Goal: Use online tool/utility

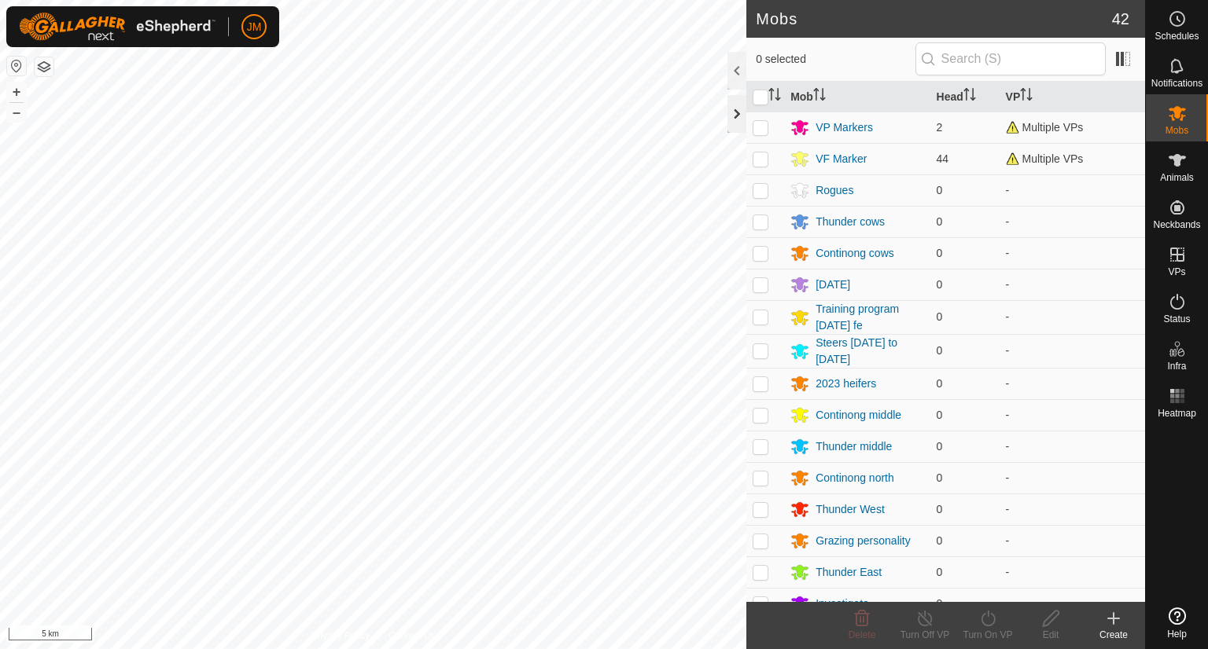
click at [739, 125] on div at bounding box center [736, 114] width 19 height 38
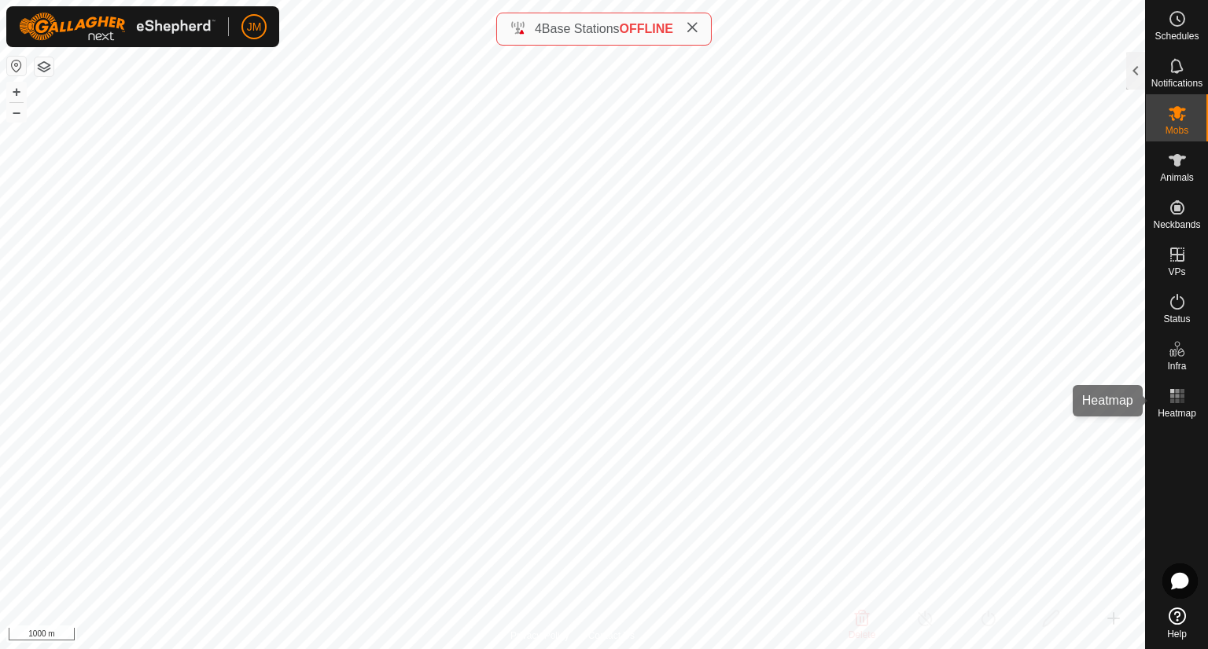
click at [1182, 397] on rect at bounding box center [1181, 396] width 4 height 4
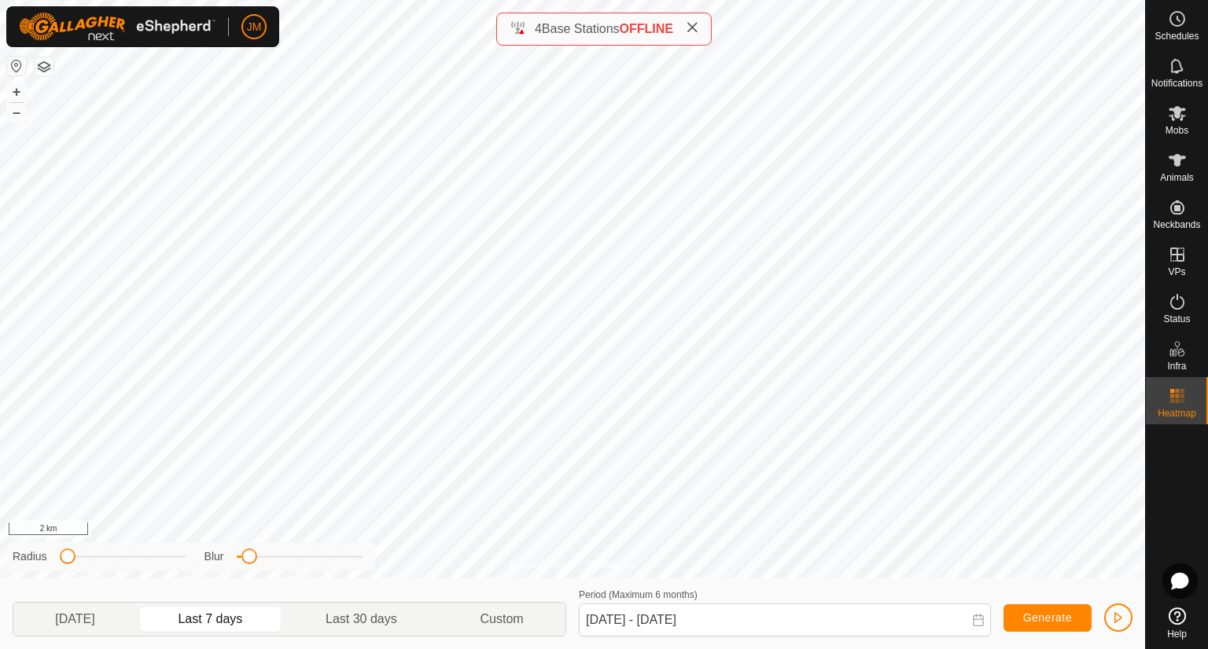
drag, startPoint x: 132, startPoint y: 554, endPoint x: 69, endPoint y: 601, distance: 78.6
click at [69, 601] on div "Privacy Policy Contact Us 230537 0226709307 ContinongSouth_GrazingPersonality C…" at bounding box center [572, 324] width 1145 height 649
drag, startPoint x: 247, startPoint y: 562, endPoint x: 296, endPoint y: 561, distance: 48.7
click at [296, 561] on span at bounding box center [297, 557] width 16 height 16
drag, startPoint x: 70, startPoint y: 561, endPoint x: 127, endPoint y: 551, distance: 58.2
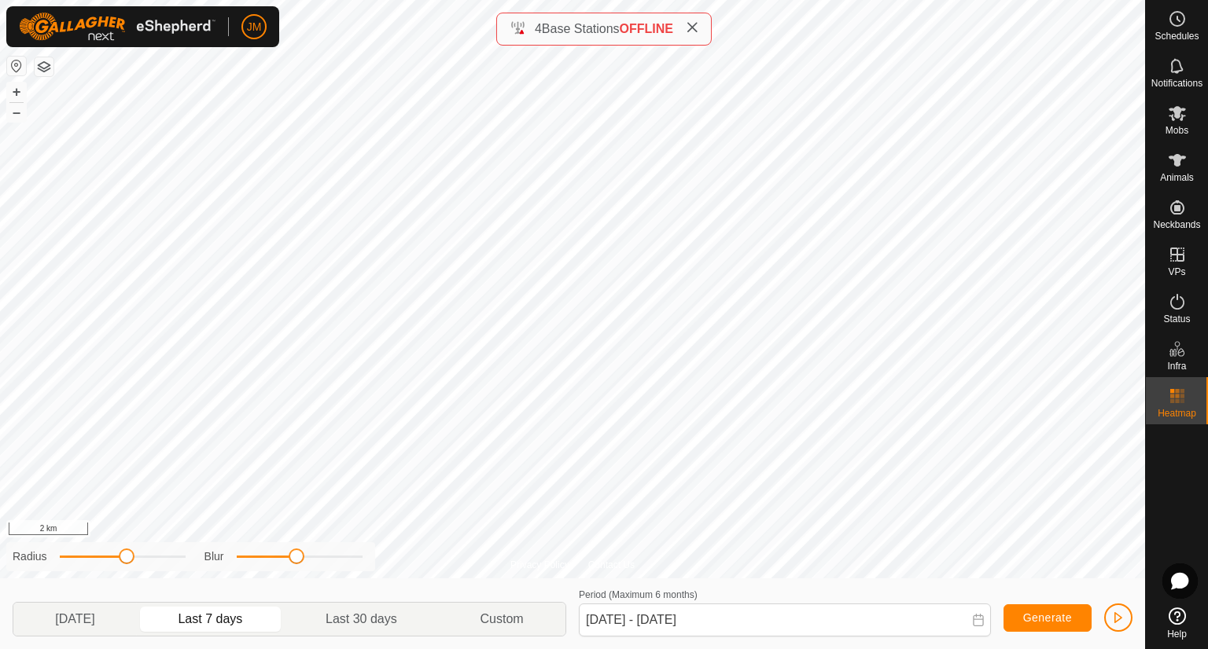
click at [127, 551] on span at bounding box center [127, 557] width 16 height 16
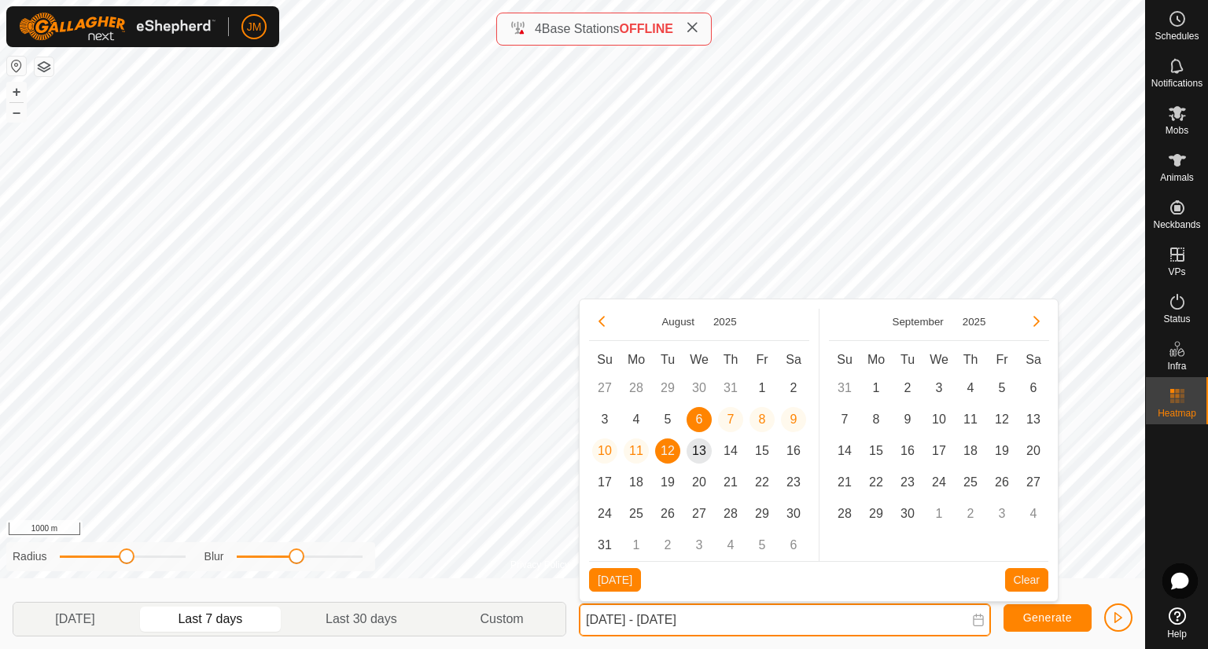
click at [594, 627] on input "[DATE] - [DATE]" at bounding box center [785, 620] width 412 height 33
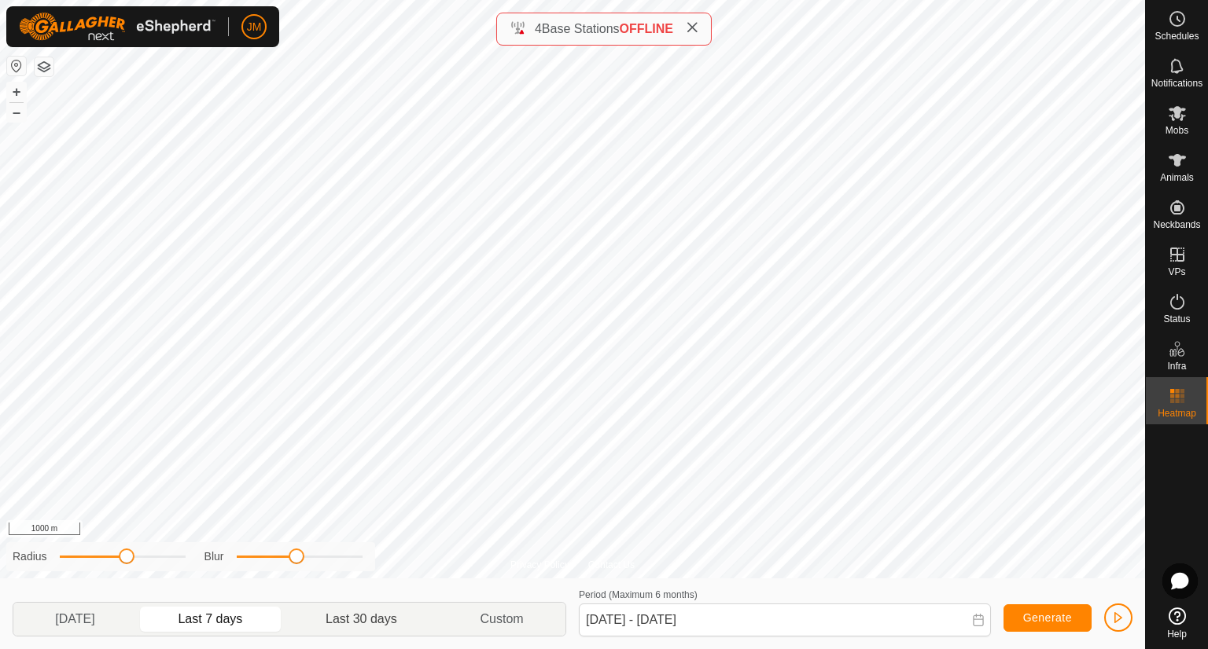
click at [353, 616] on p-togglebutton "Last 30 days" at bounding box center [362, 619] width 154 height 33
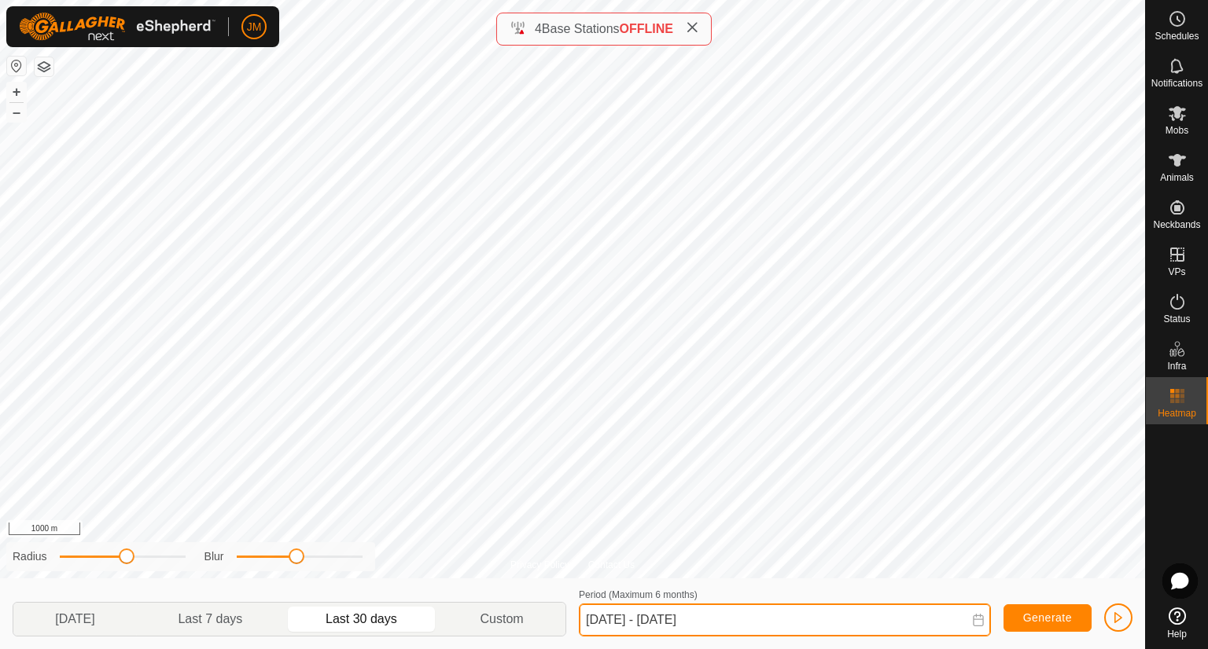
click at [598, 620] on input "[DATE] - [DATE]" at bounding box center [785, 620] width 412 height 33
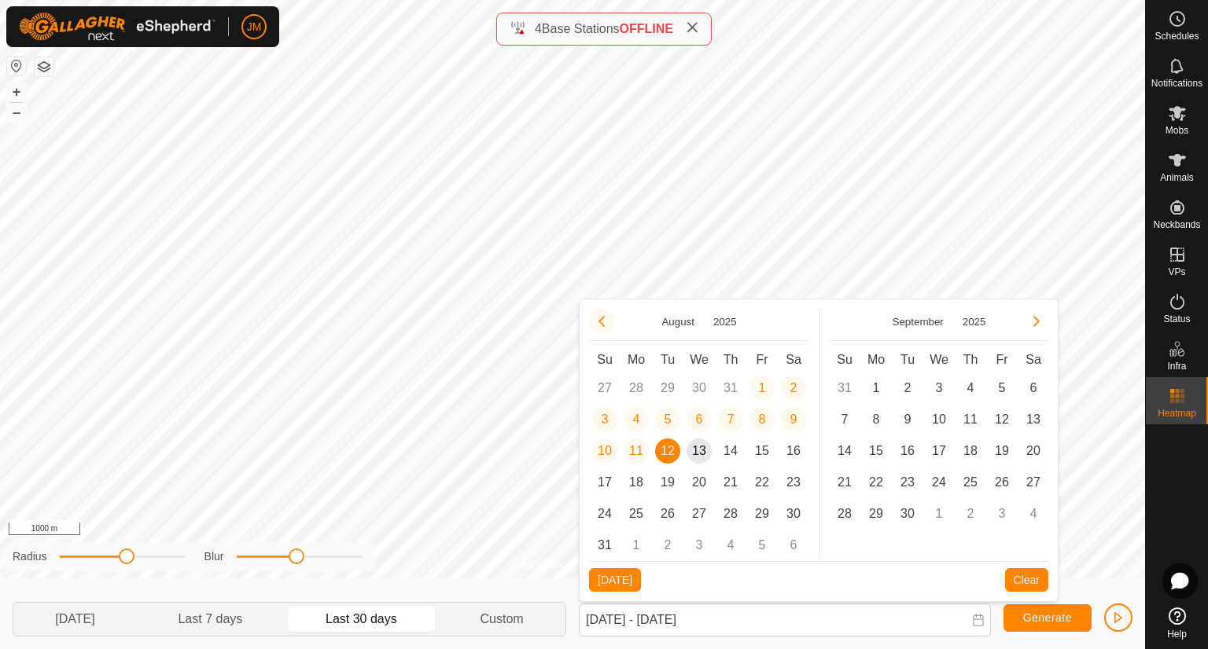
click at [598, 322] on button "Previous Month" at bounding box center [601, 321] width 25 height 25
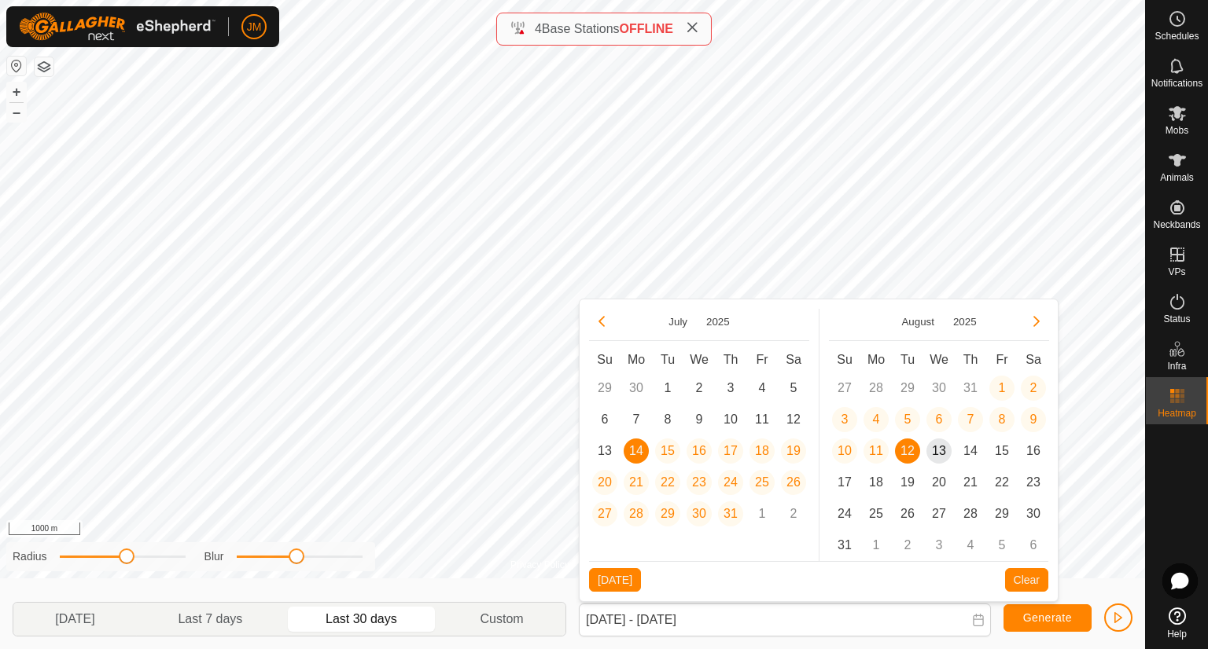
click at [598, 322] on button "Previous Month" at bounding box center [601, 321] width 25 height 25
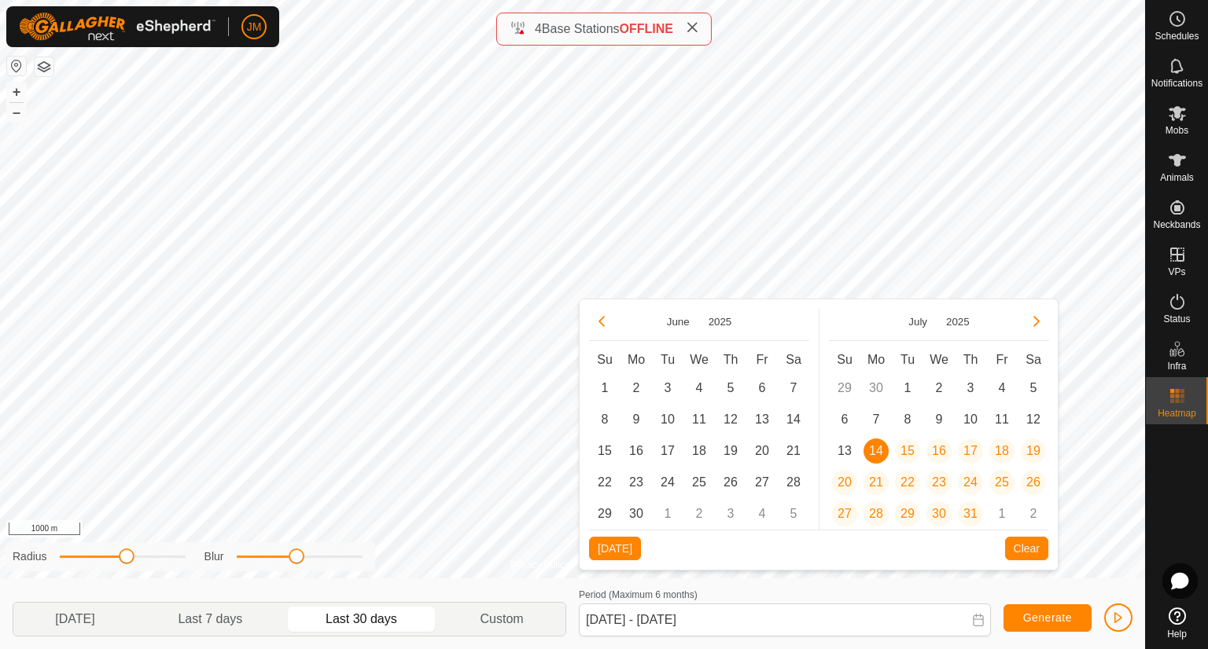
click at [598, 322] on icon "Previous Month" at bounding box center [601, 321] width 13 height 13
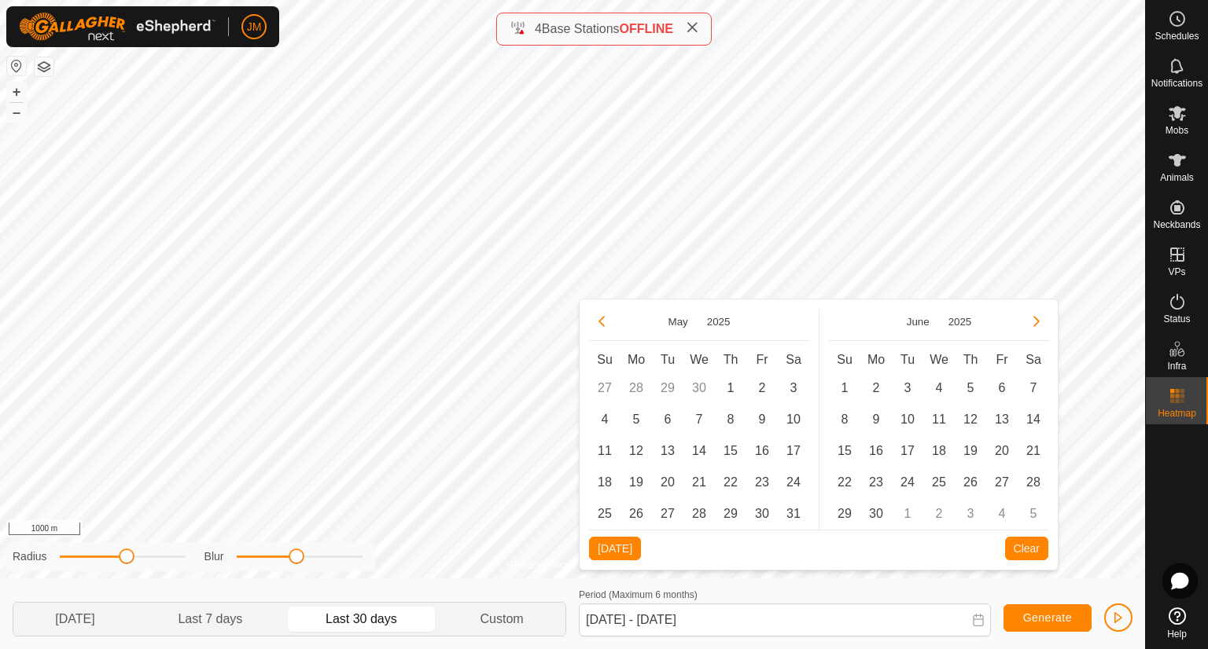
click at [598, 322] on button "Previous Month" at bounding box center [601, 321] width 25 height 25
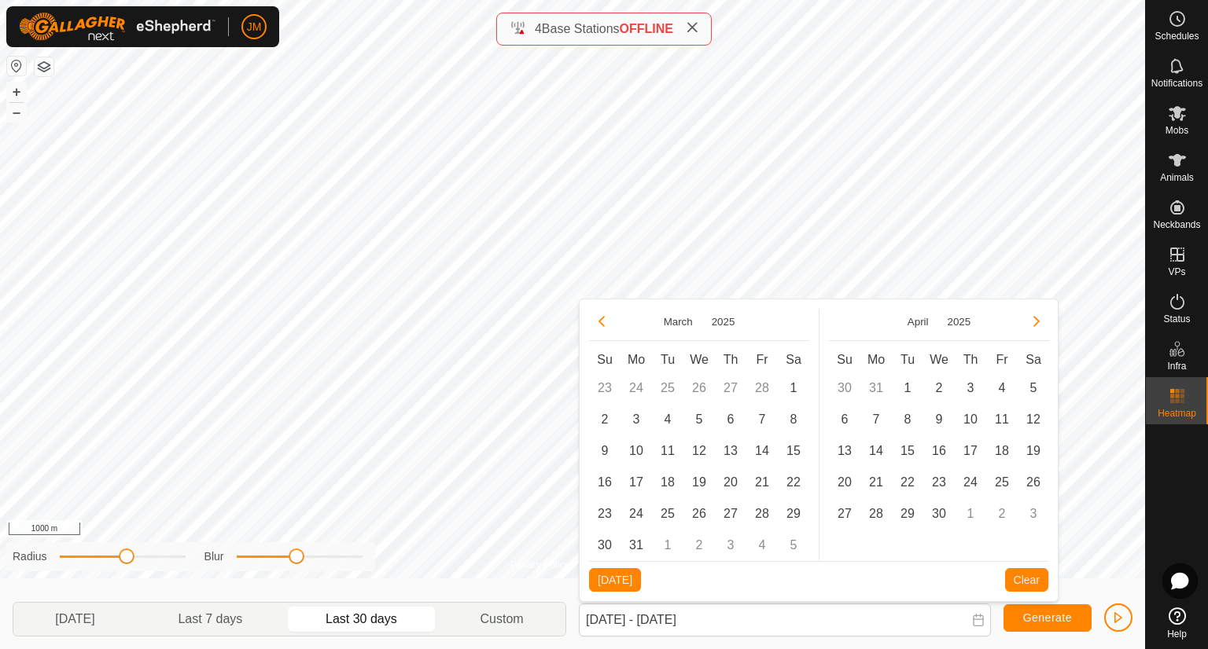
click at [598, 322] on button "Previous Month" at bounding box center [601, 321] width 25 height 25
click at [799, 388] on span "1" at bounding box center [793, 388] width 25 height 25
click at [1034, 324] on button "Next Month" at bounding box center [1036, 321] width 25 height 25
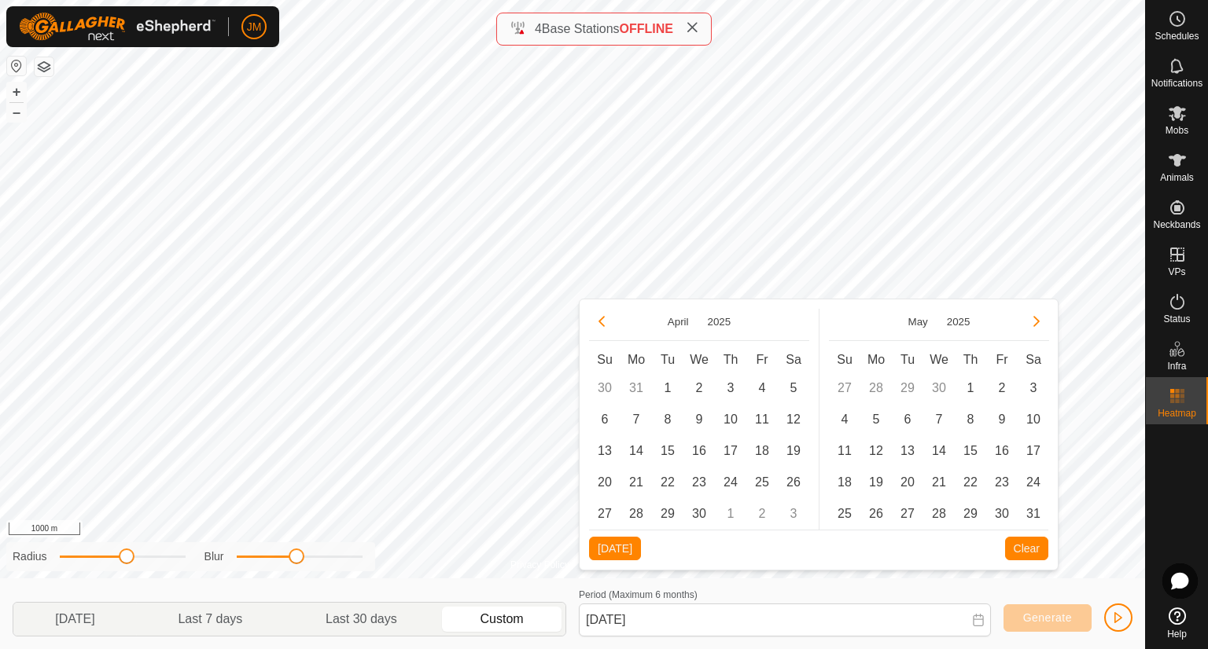
click at [1034, 324] on button "Next Month" at bounding box center [1036, 321] width 25 height 25
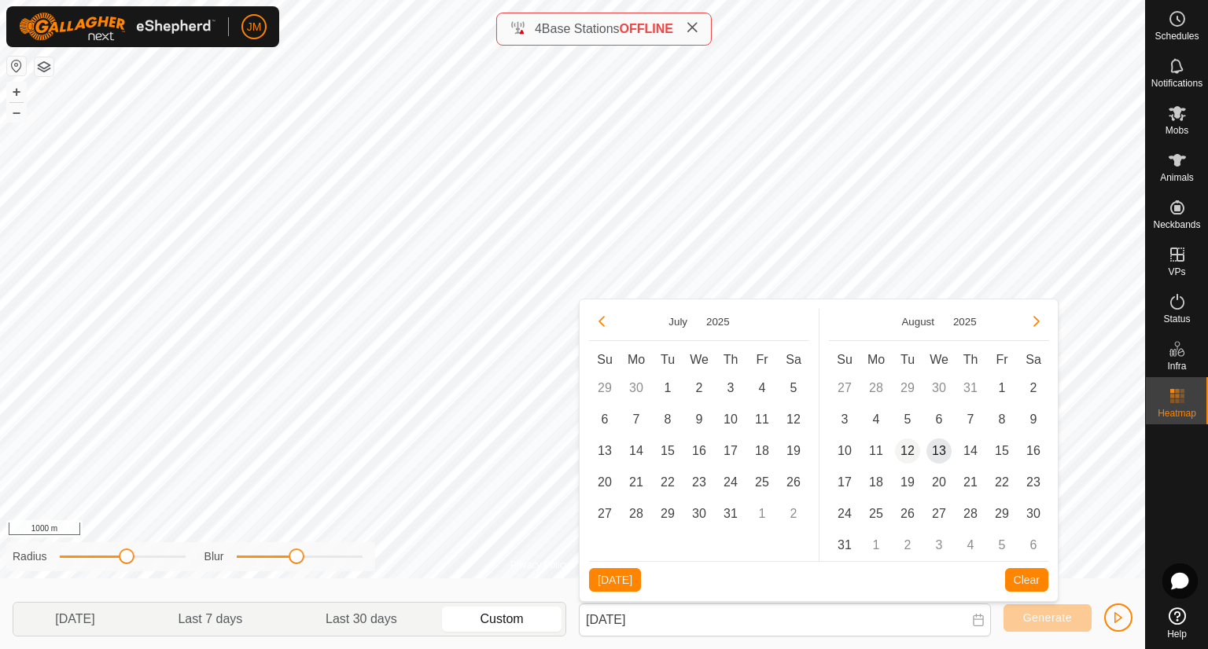
click at [904, 451] on span "12" at bounding box center [907, 451] width 25 height 25
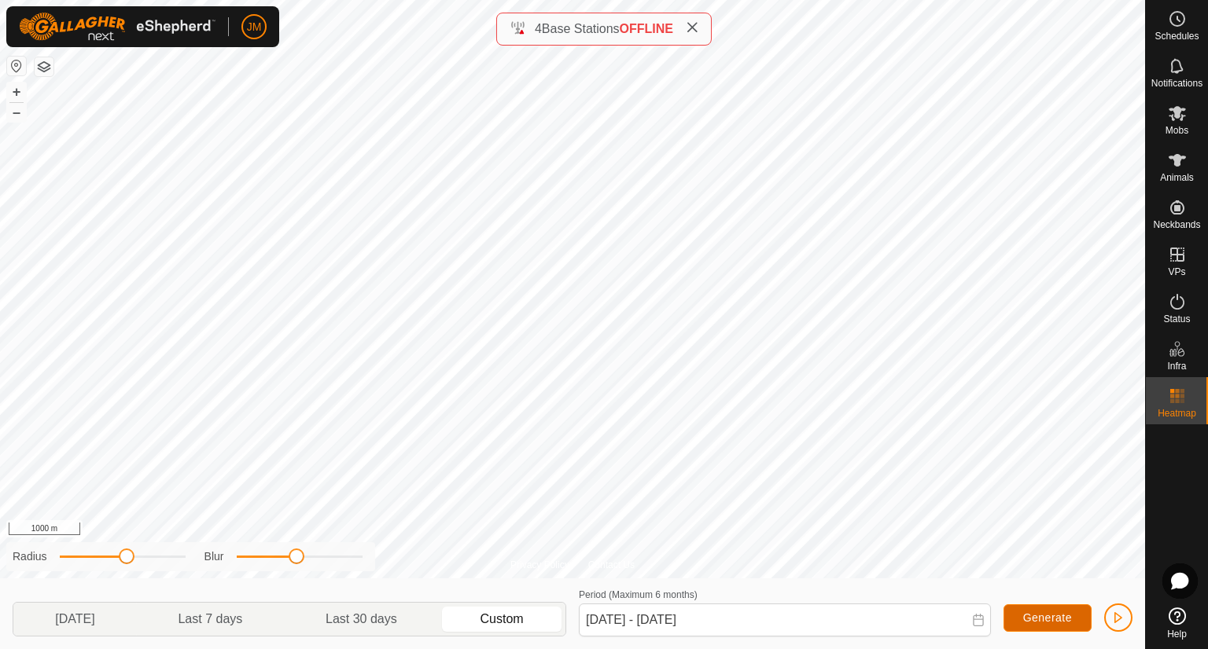
click at [1038, 614] on span "Generate" at bounding box center [1047, 618] width 49 height 13
click at [1041, 614] on span "Generate" at bounding box center [1047, 618] width 49 height 13
click at [1038, 612] on span "Generate" at bounding box center [1047, 618] width 49 height 13
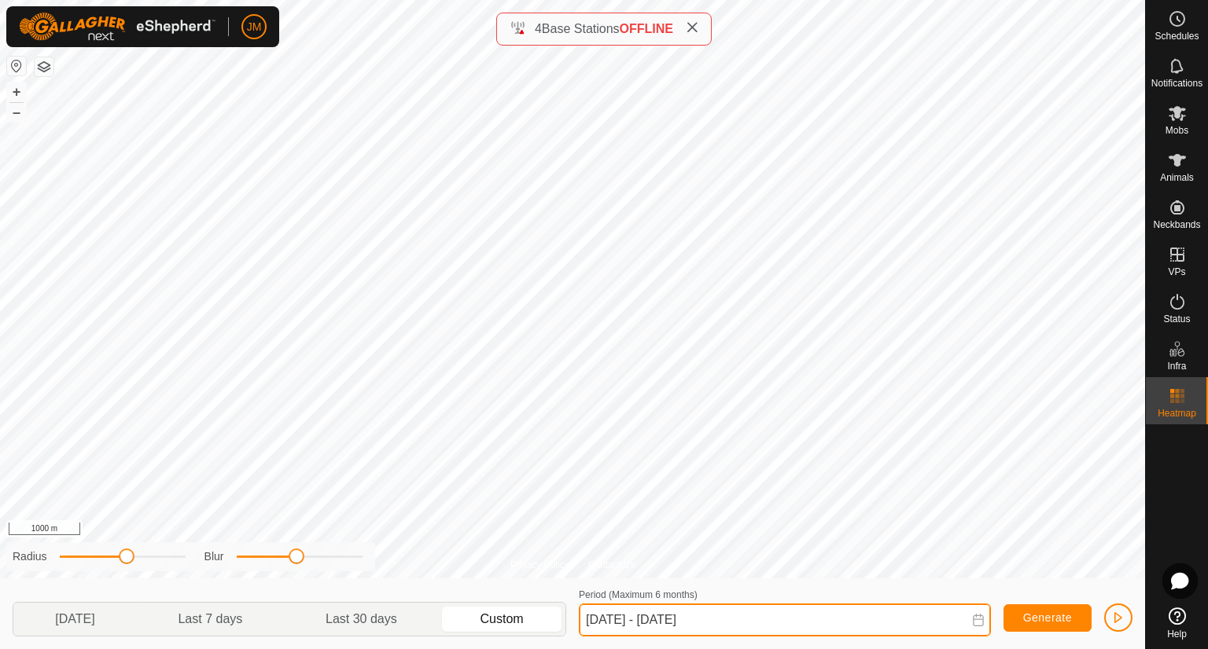
click at [670, 627] on input "[DATE] - [DATE]" at bounding box center [785, 620] width 412 height 33
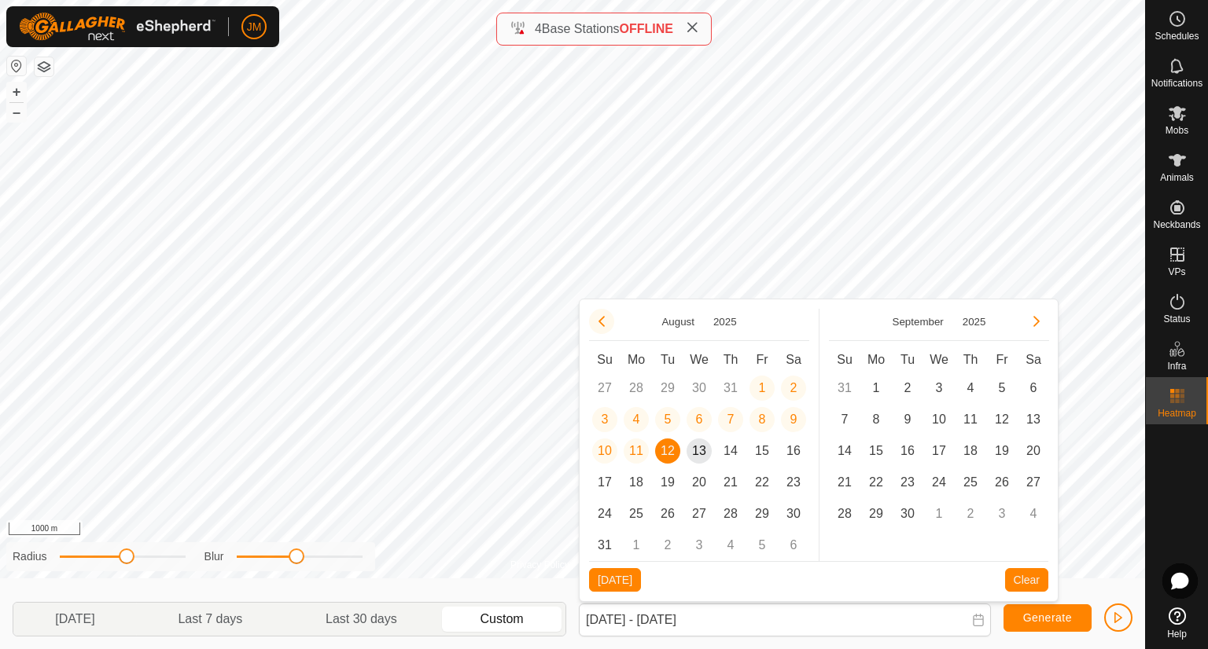
click at [605, 325] on button "Previous Month" at bounding box center [601, 321] width 25 height 25
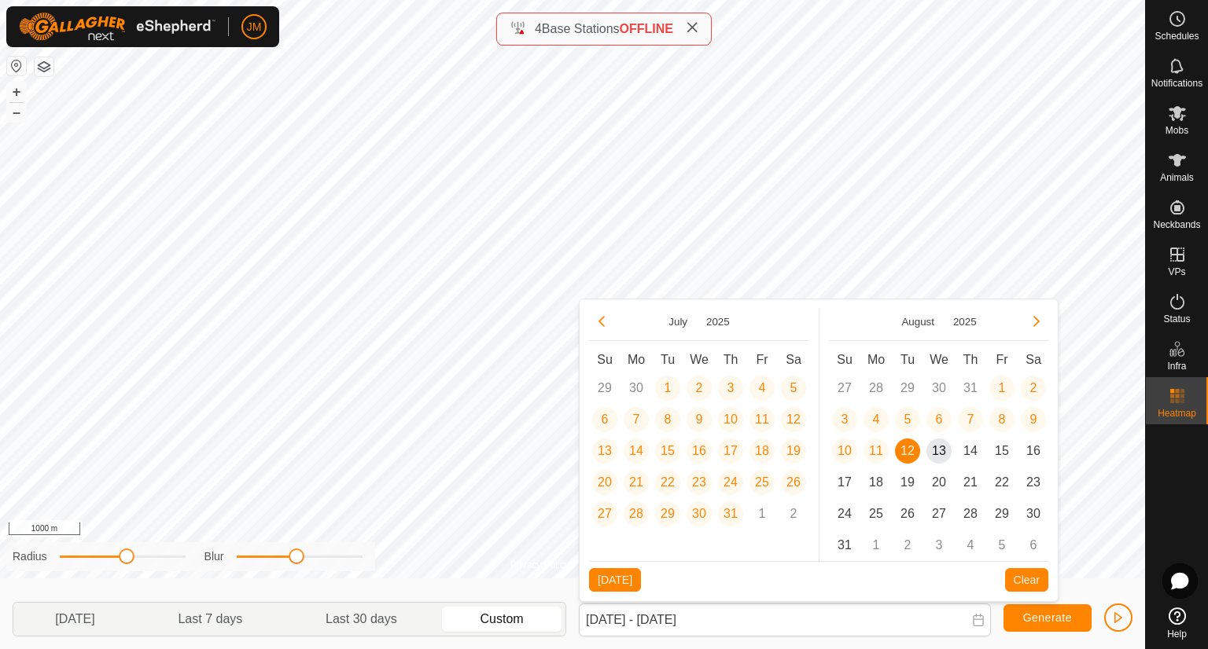
click at [605, 325] on button "Previous Month" at bounding box center [601, 321] width 25 height 25
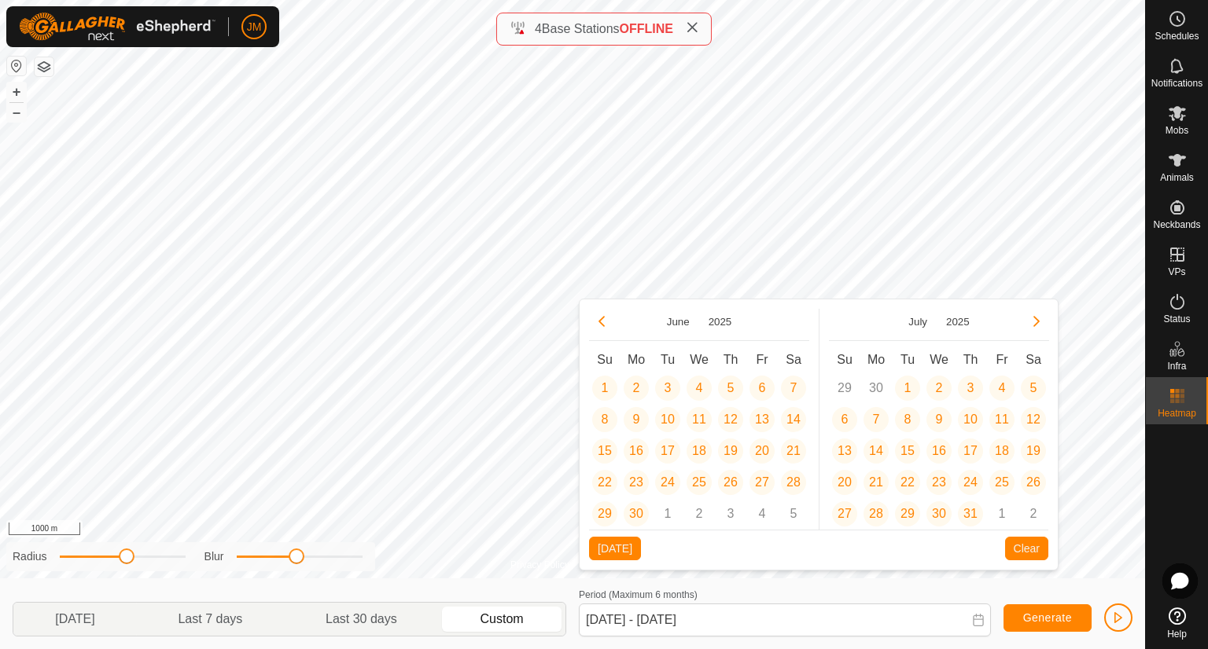
click at [605, 325] on button "Previous Month" at bounding box center [601, 321] width 25 height 25
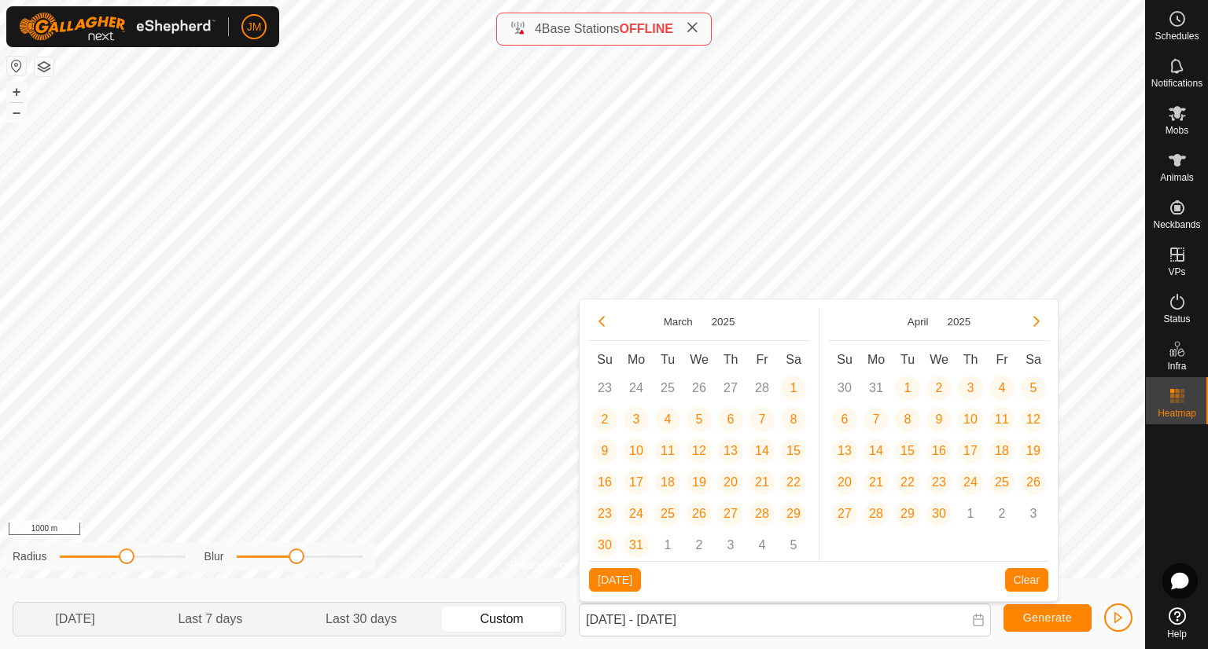
click at [605, 325] on button "Previous Month" at bounding box center [601, 321] width 25 height 25
click at [705, 461] on span "12" at bounding box center [698, 451] width 25 height 25
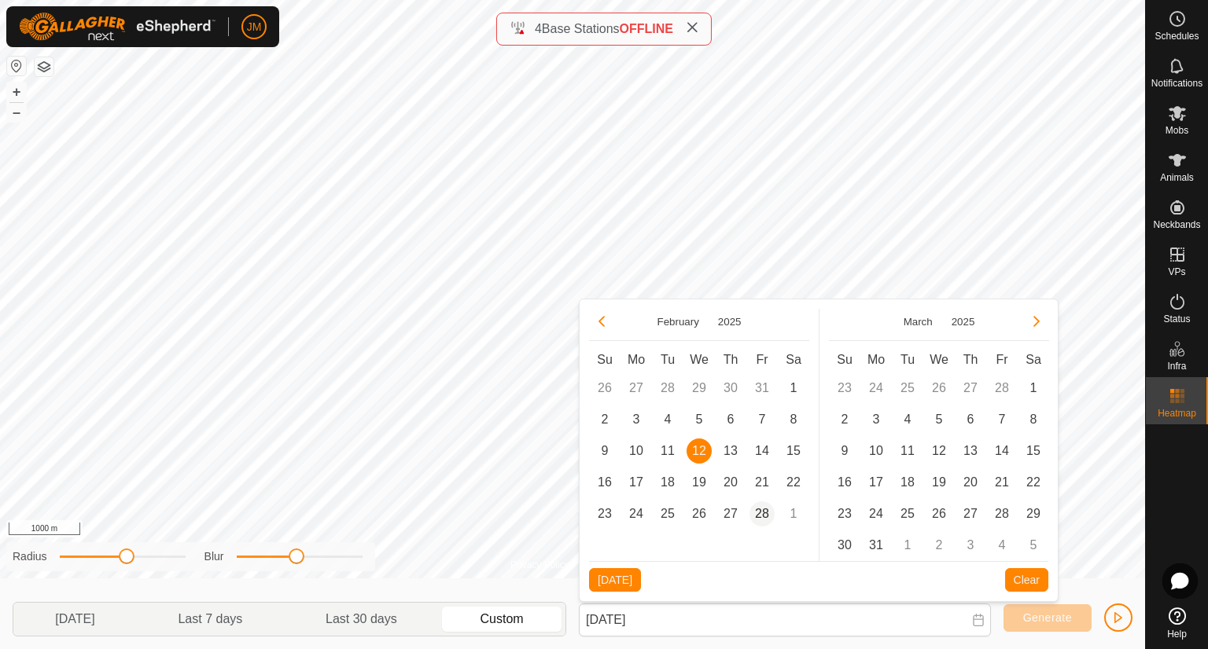
click at [760, 516] on span "28" at bounding box center [761, 514] width 25 height 25
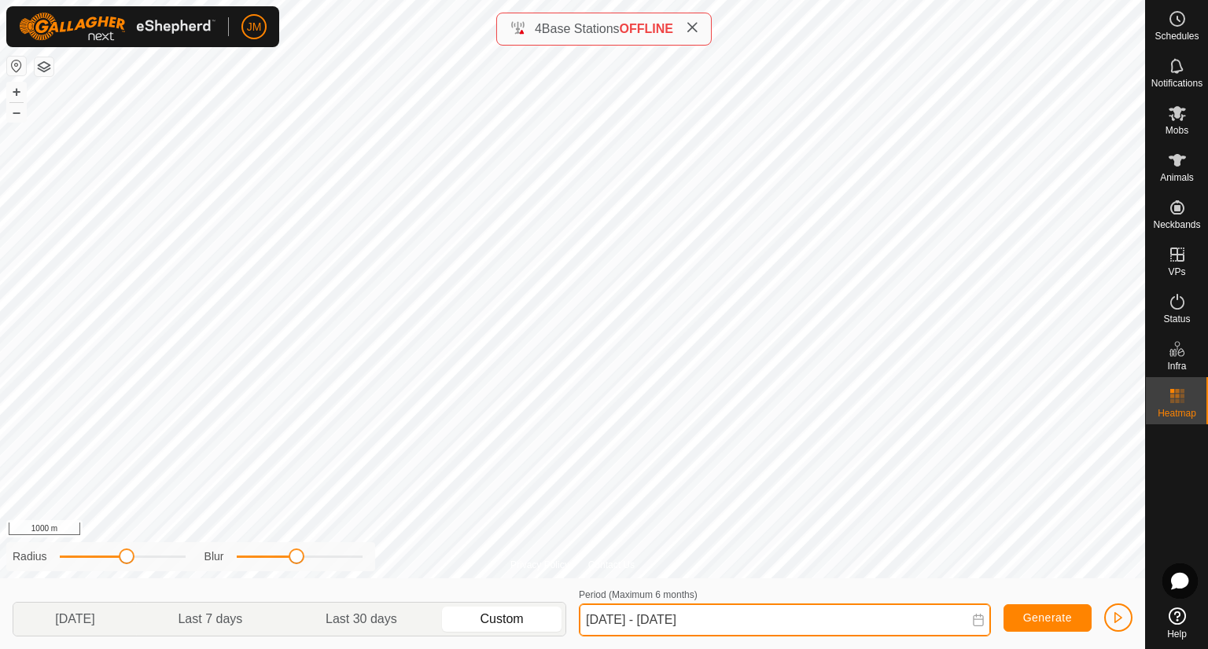
click at [693, 623] on input "[DATE] - [DATE]" at bounding box center [785, 620] width 412 height 33
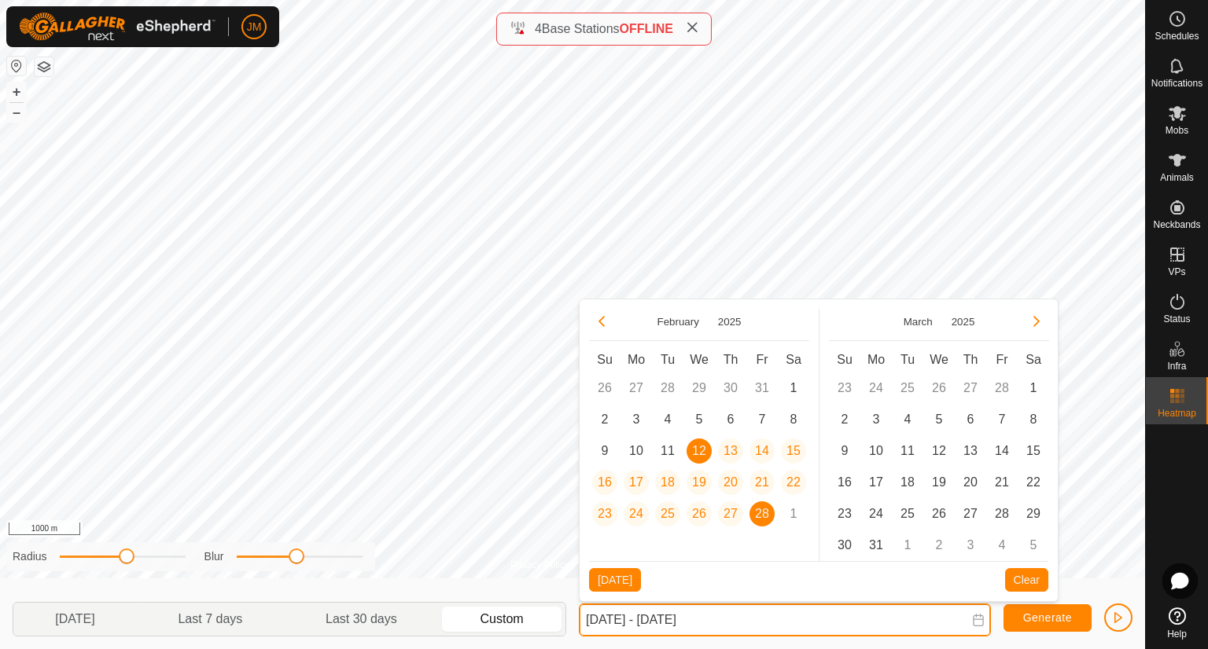
click at [676, 617] on input "[DATE] - [DATE]" at bounding box center [785, 620] width 412 height 33
click at [591, 619] on input "[DATE] - [DATE]" at bounding box center [785, 620] width 412 height 33
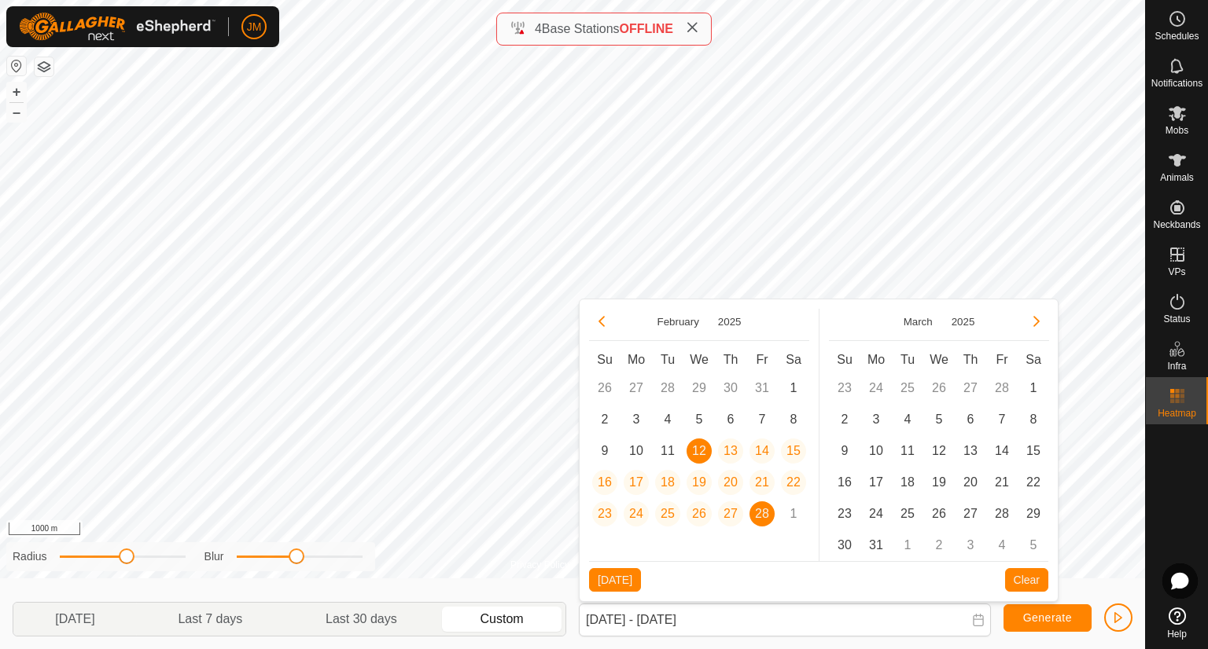
click at [768, 511] on span "28" at bounding box center [761, 514] width 25 height 25
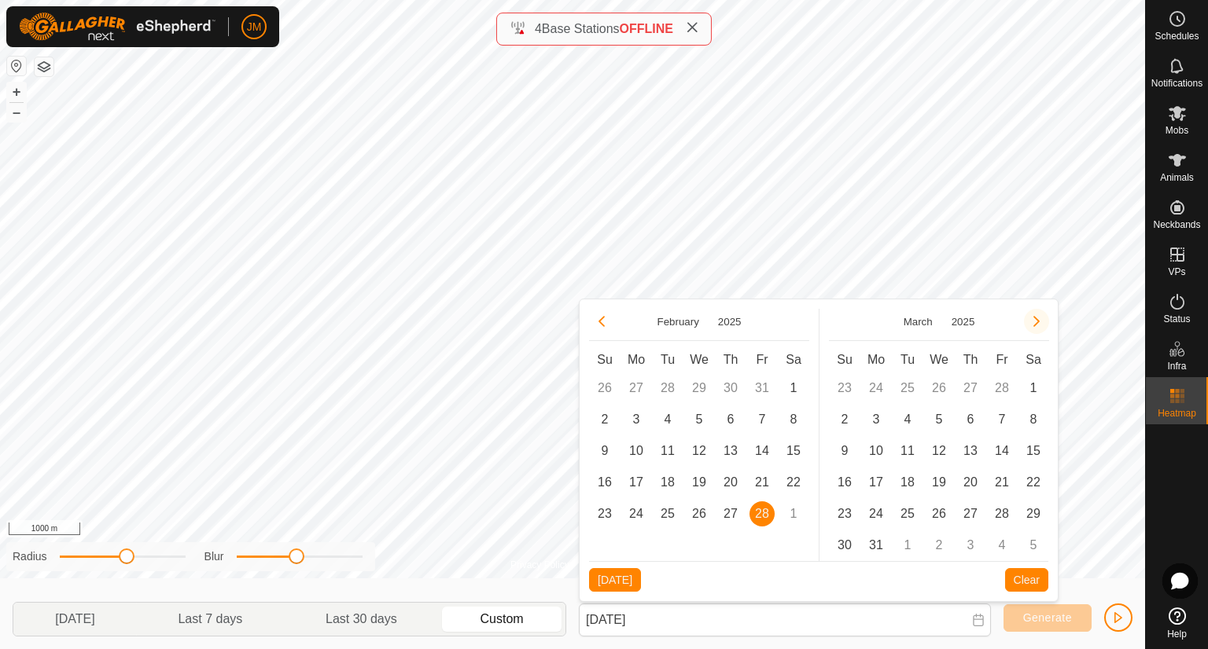
click at [1035, 322] on button "Next Month" at bounding box center [1036, 321] width 25 height 25
click at [1035, 323] on button "Next Month" at bounding box center [1036, 321] width 25 height 25
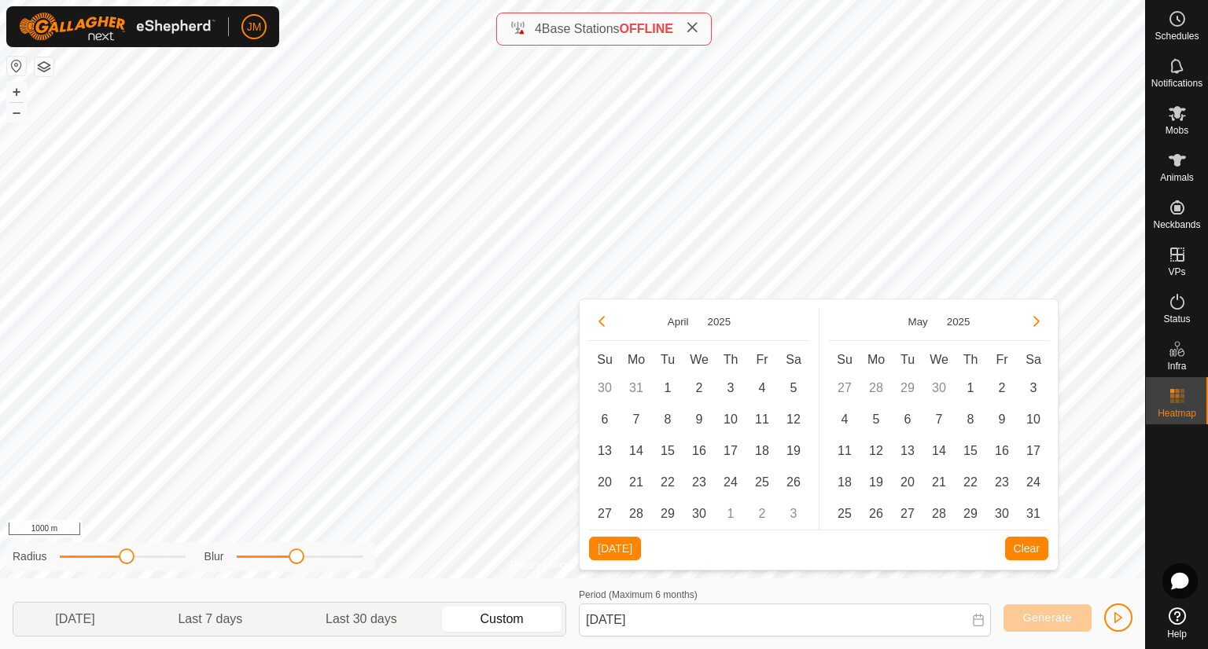
click at [1035, 323] on button "Next Month" at bounding box center [1036, 321] width 25 height 25
click at [1035, 323] on icon "Next Month" at bounding box center [1036, 321] width 6 height 11
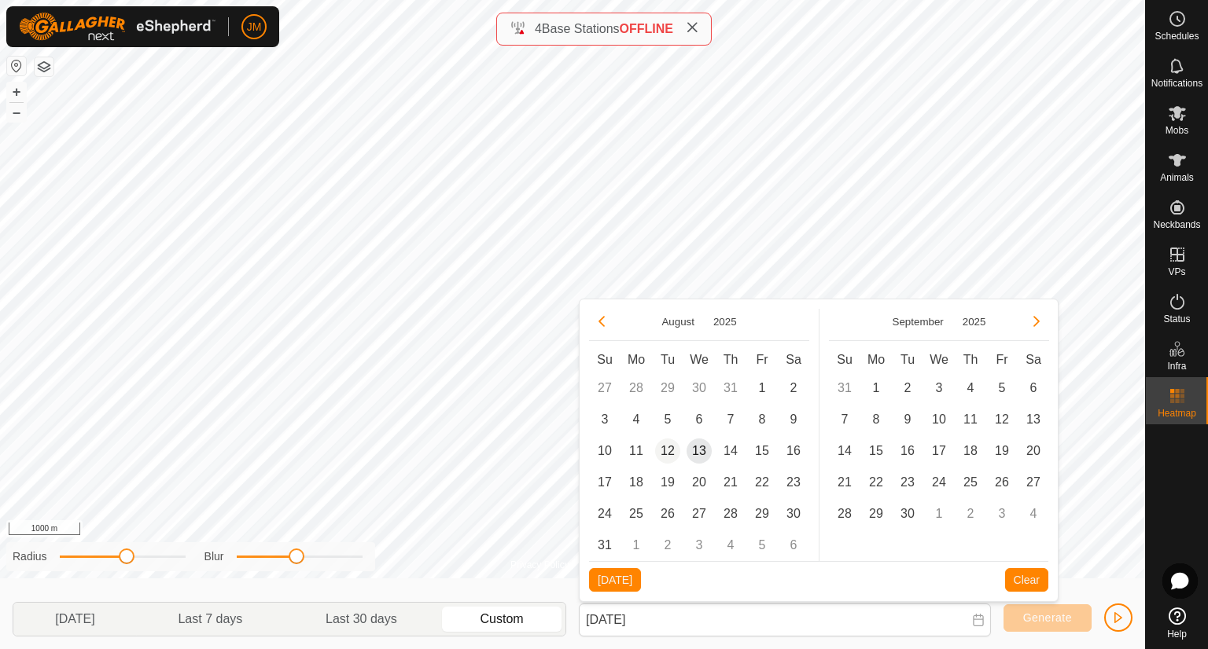
click at [673, 441] on span "12" at bounding box center [667, 451] width 25 height 25
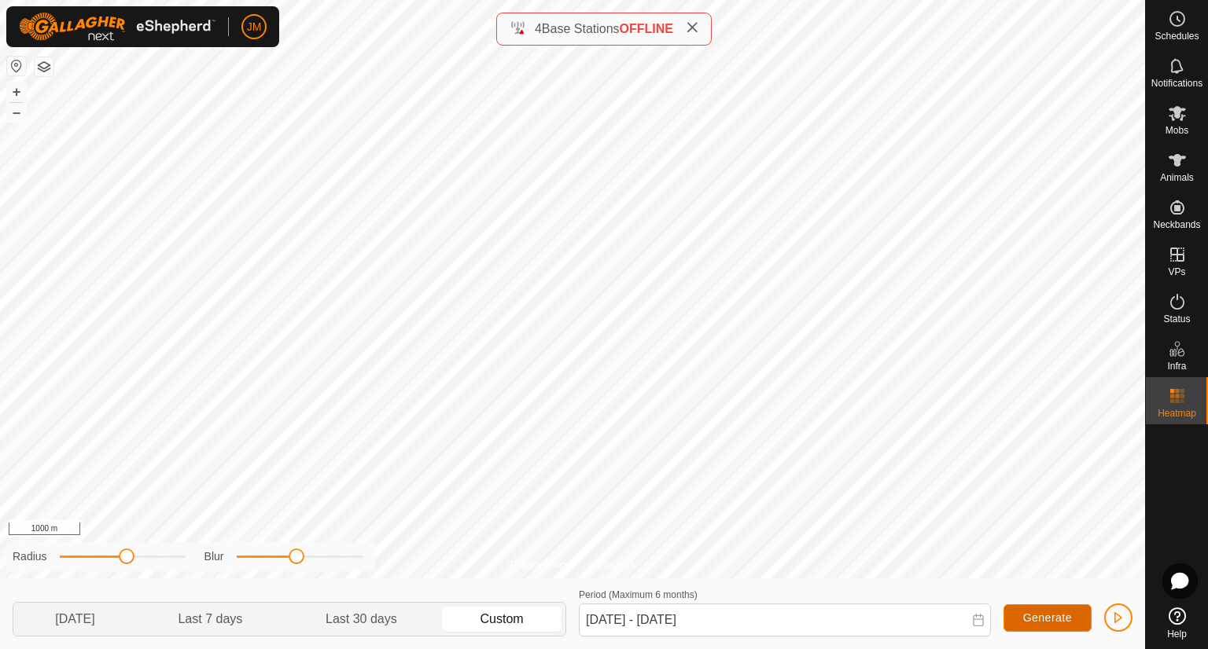
click at [1034, 615] on span "Generate" at bounding box center [1047, 618] width 49 height 13
click at [1046, 618] on span "Generate" at bounding box center [1047, 618] width 49 height 13
click at [1044, 615] on span "Generate" at bounding box center [1047, 618] width 49 height 13
drag, startPoint x: 1044, startPoint y: 615, endPoint x: 1035, endPoint y: 607, distance: 11.7
click at [1045, 615] on span "Generate" at bounding box center [1047, 618] width 49 height 13
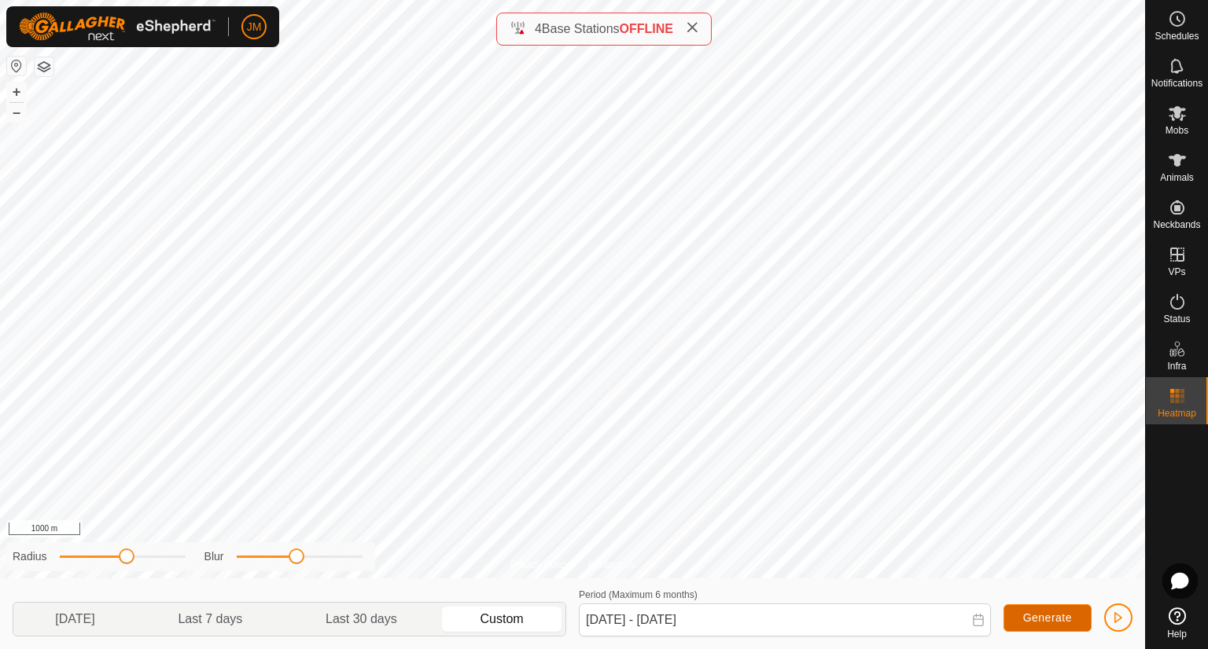
click at [1046, 615] on span "Generate" at bounding box center [1047, 618] width 49 height 13
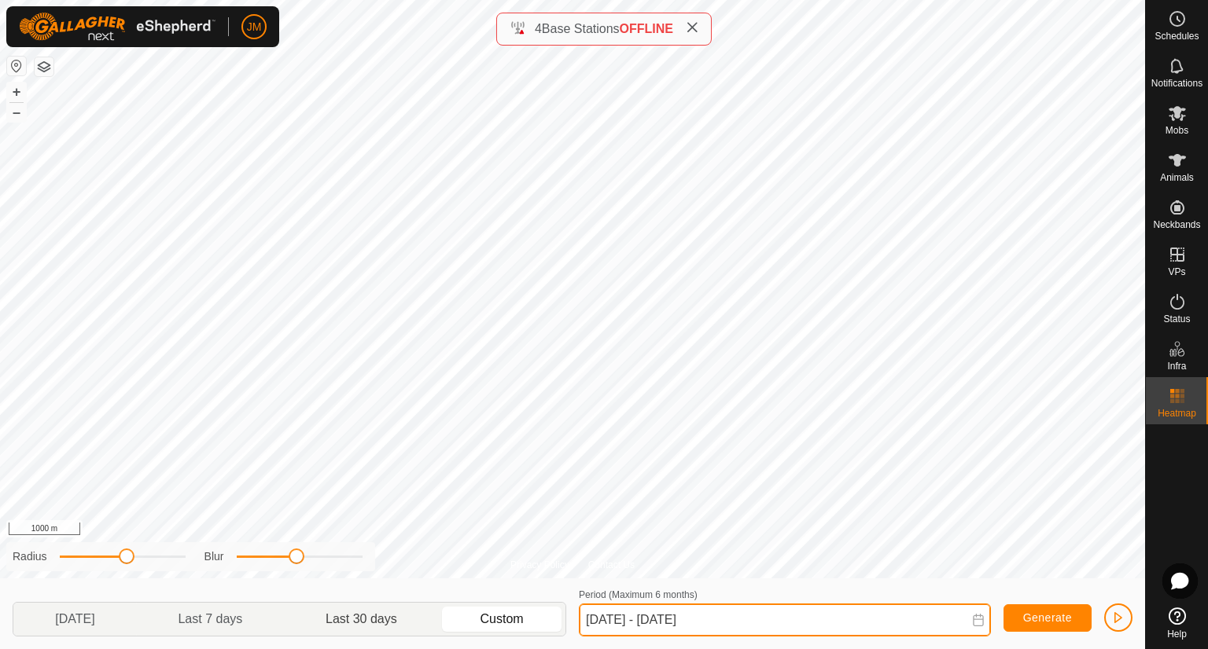
click at [700, 627] on input "[DATE] - [DATE]" at bounding box center [785, 620] width 412 height 33
click at [678, 620] on input "[DATE] - [DATE]" at bounding box center [785, 620] width 412 height 33
click at [687, 619] on input "[DATE] - [DATE]" at bounding box center [785, 620] width 412 height 33
click at [711, 622] on input "[DATE] - [DATE]" at bounding box center [785, 620] width 412 height 33
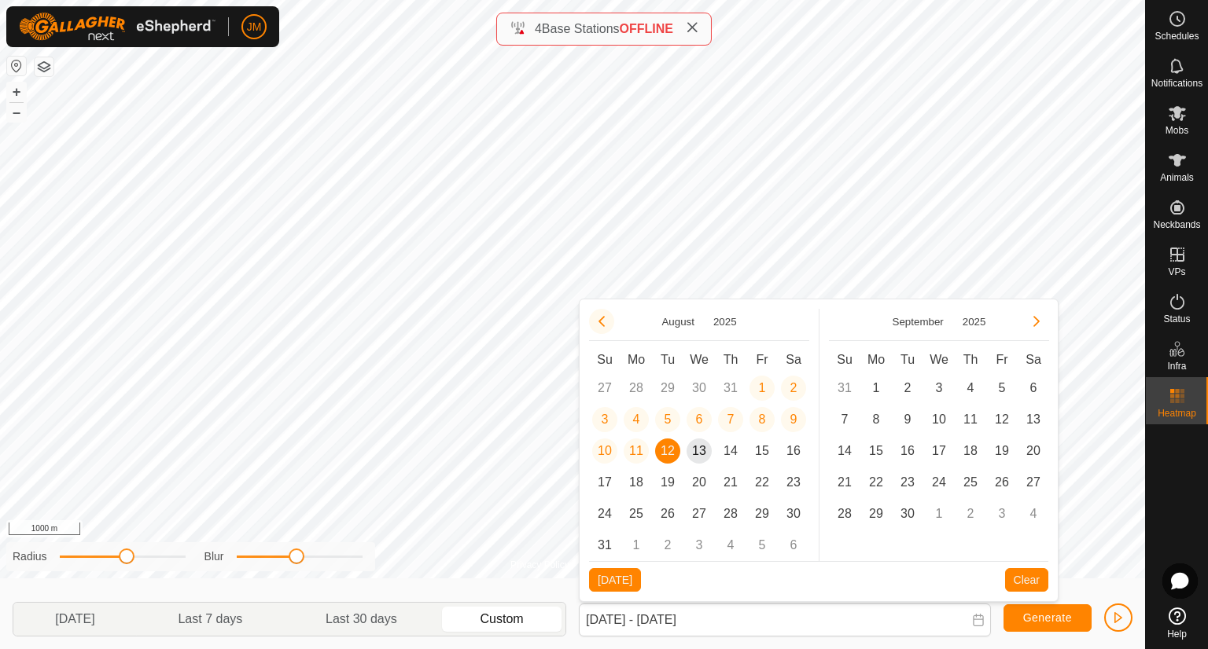
click at [600, 322] on icon "Previous Month" at bounding box center [601, 321] width 6 height 11
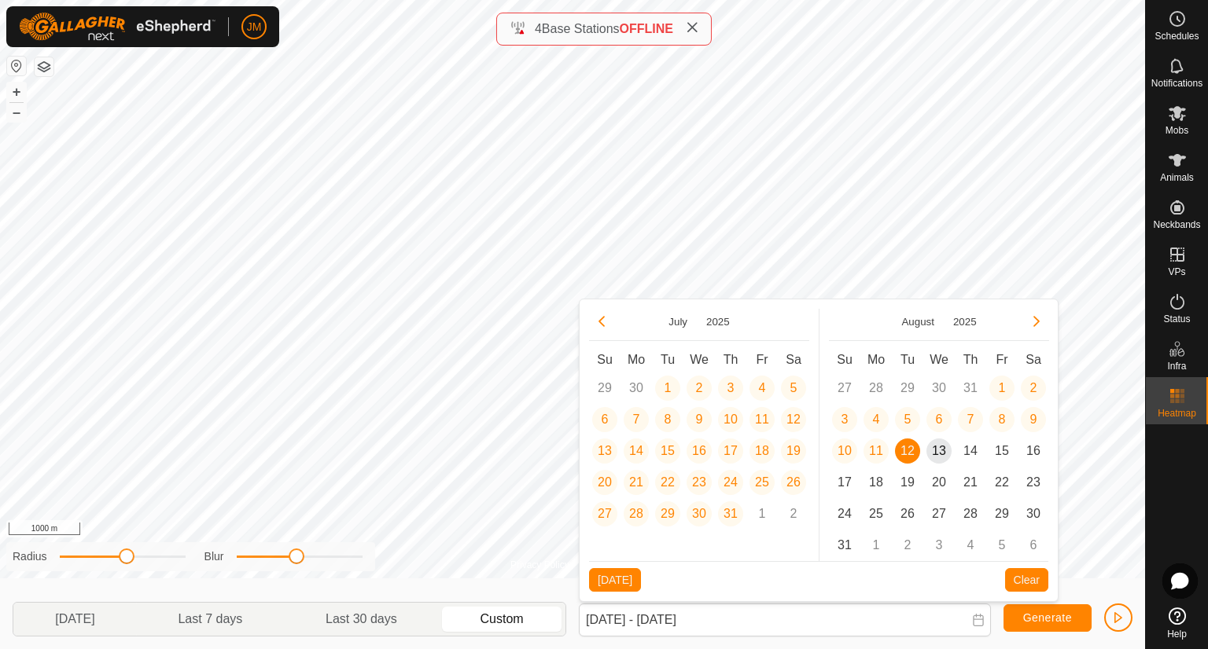
click at [600, 322] on icon "Previous Month" at bounding box center [601, 321] width 6 height 11
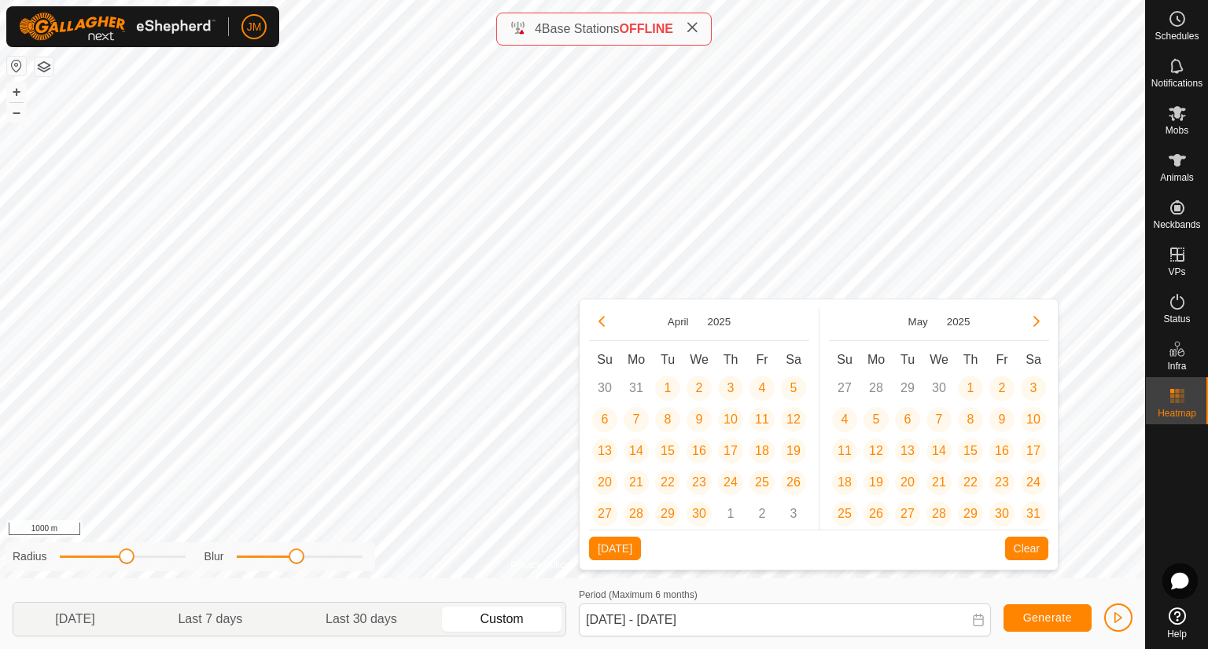
click at [600, 322] on button "Previous Month" at bounding box center [601, 321] width 25 height 25
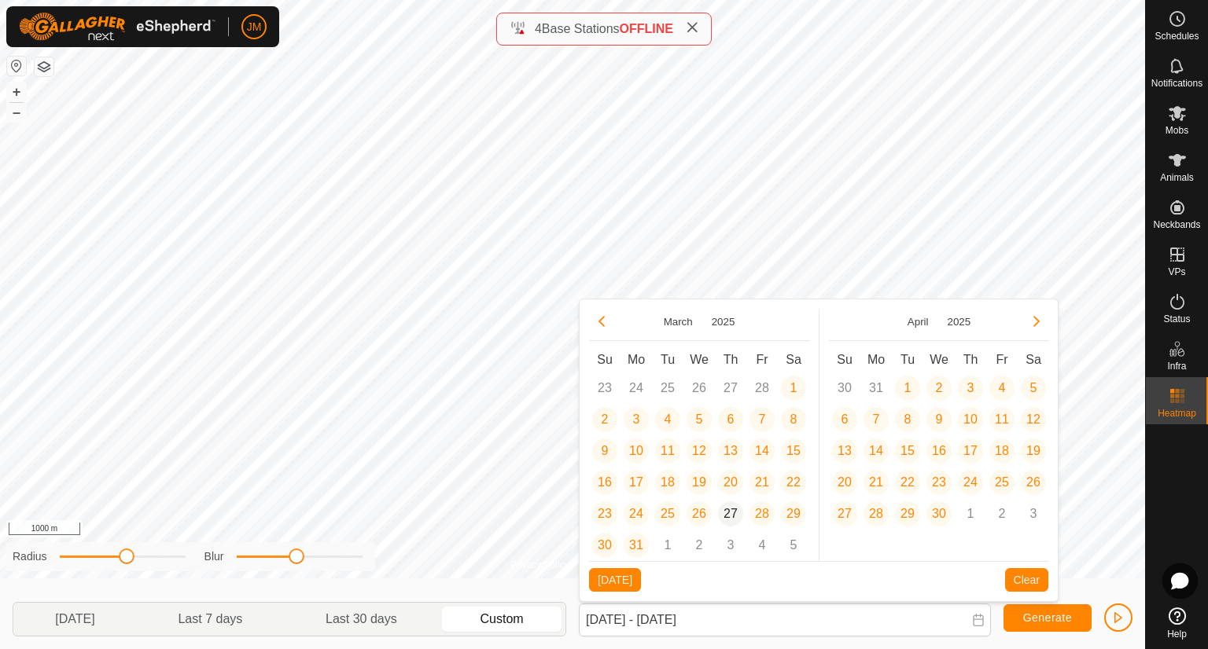
click at [736, 523] on span "27" at bounding box center [730, 514] width 25 height 25
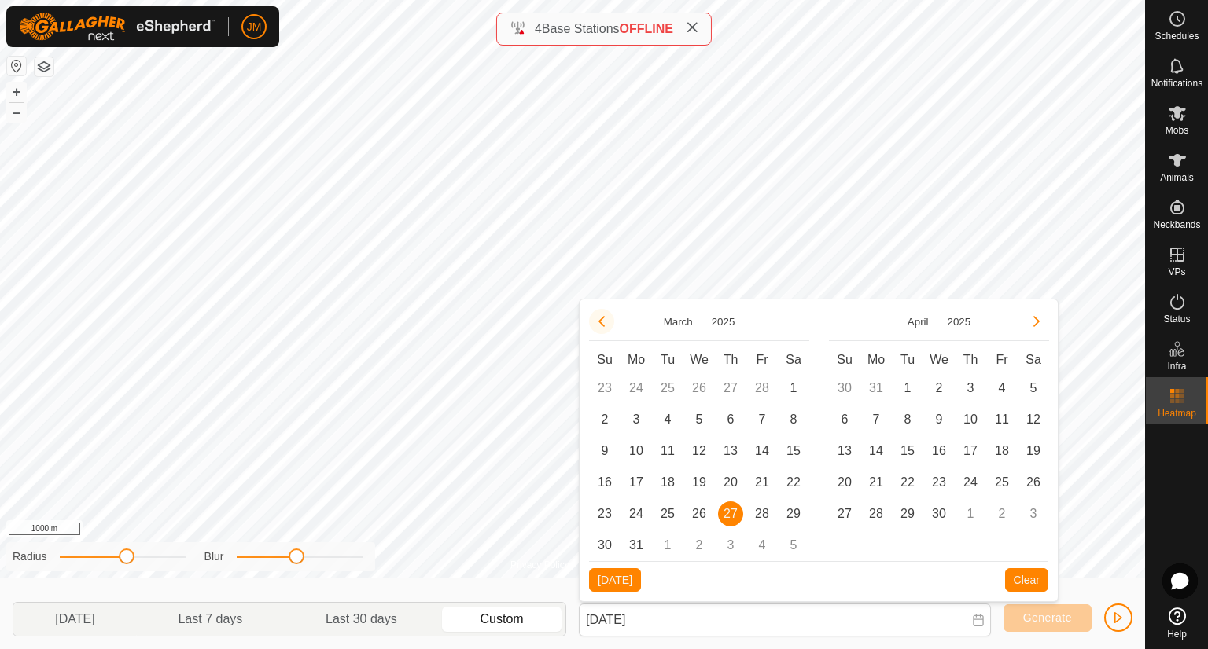
click at [604, 312] on button "Previous Month" at bounding box center [601, 321] width 25 height 25
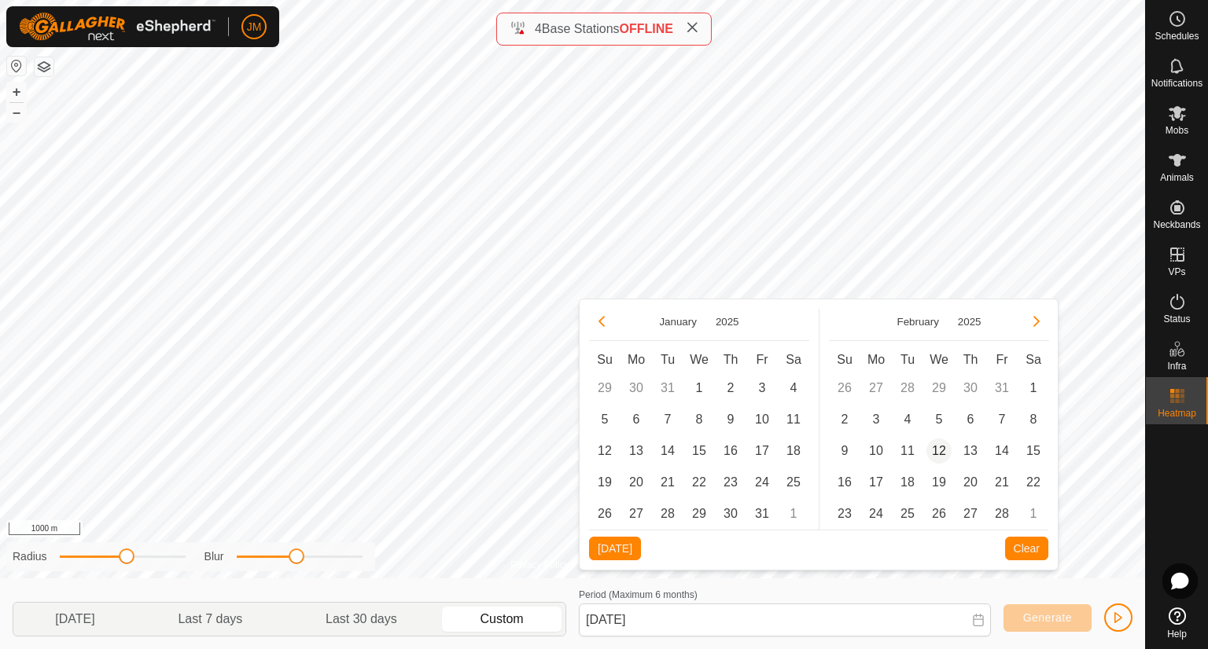
click at [932, 453] on span "12" at bounding box center [938, 451] width 25 height 25
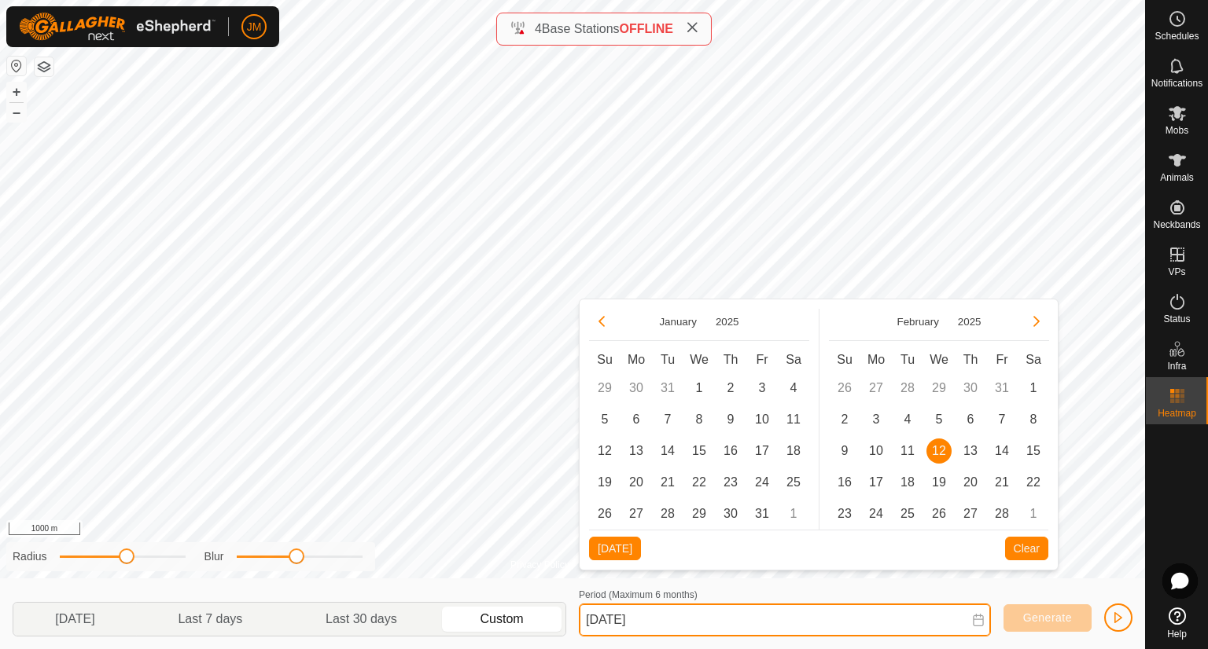
click at [730, 623] on input "[DATE]" at bounding box center [785, 620] width 412 height 33
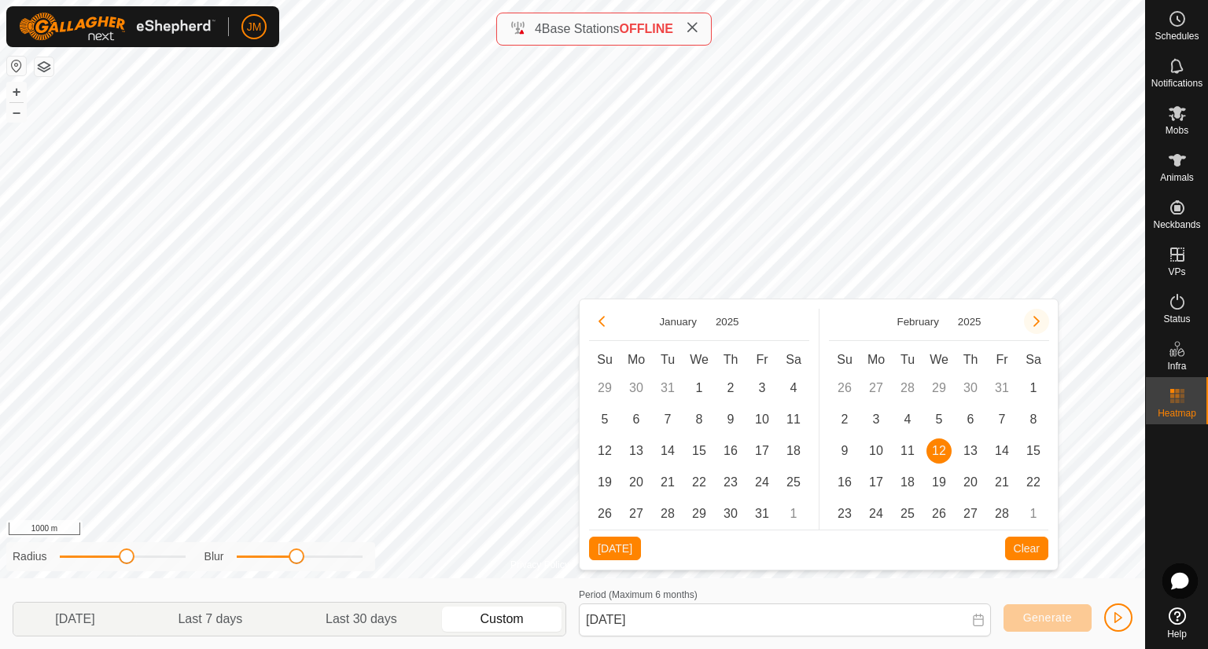
click at [1031, 325] on button "Next Month" at bounding box center [1036, 321] width 25 height 25
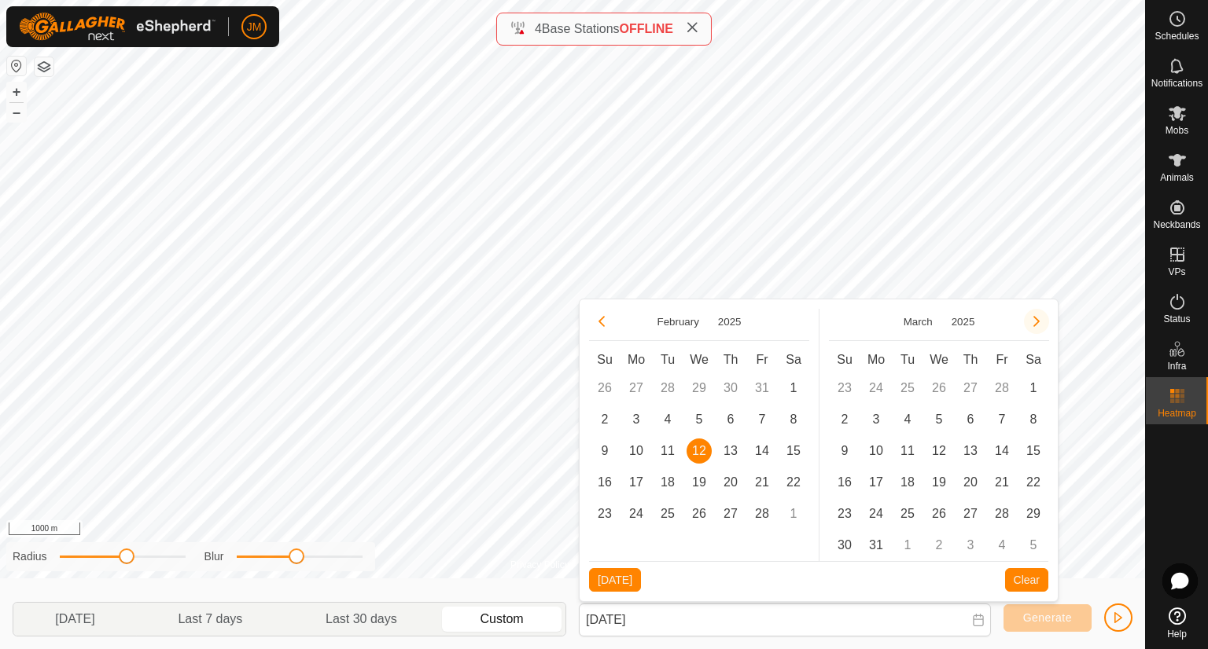
click at [1028, 321] on button "Next Month" at bounding box center [1036, 321] width 25 height 25
click at [913, 388] on span "1" at bounding box center [907, 388] width 25 height 25
type input "[DATE] - [DATE]"
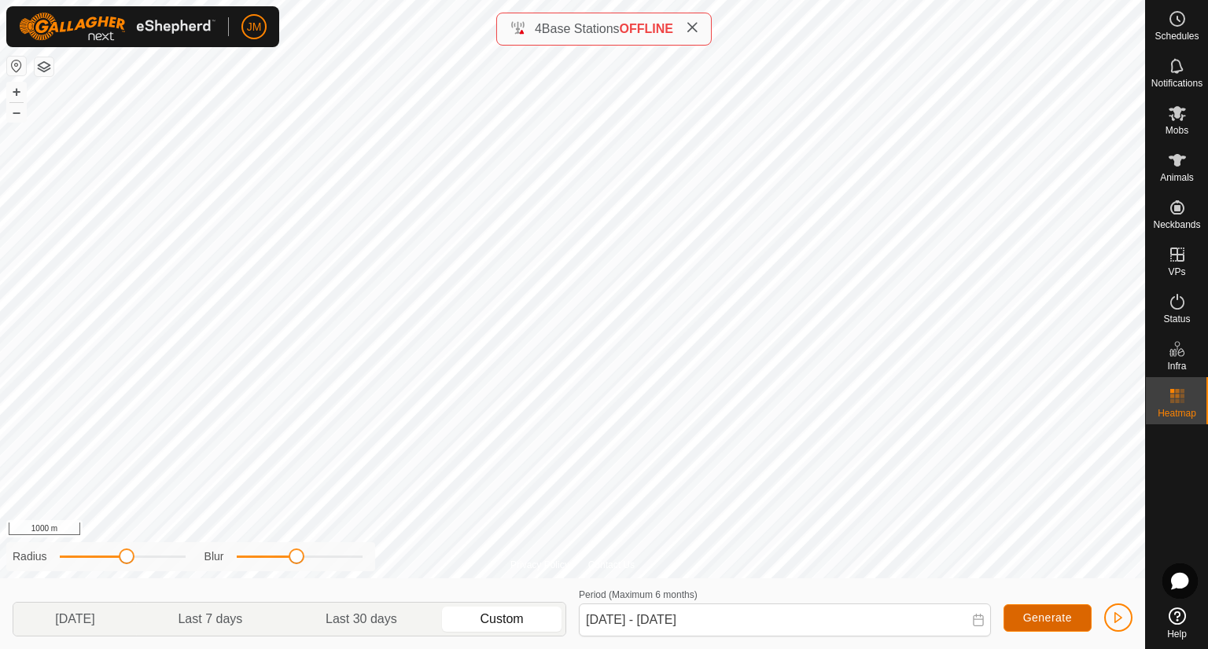
click at [1033, 608] on button "Generate" at bounding box center [1047, 619] width 88 height 28
click at [1050, 616] on span "Generate" at bounding box center [1047, 618] width 49 height 13
click at [1050, 617] on span "Generate" at bounding box center [1047, 618] width 49 height 13
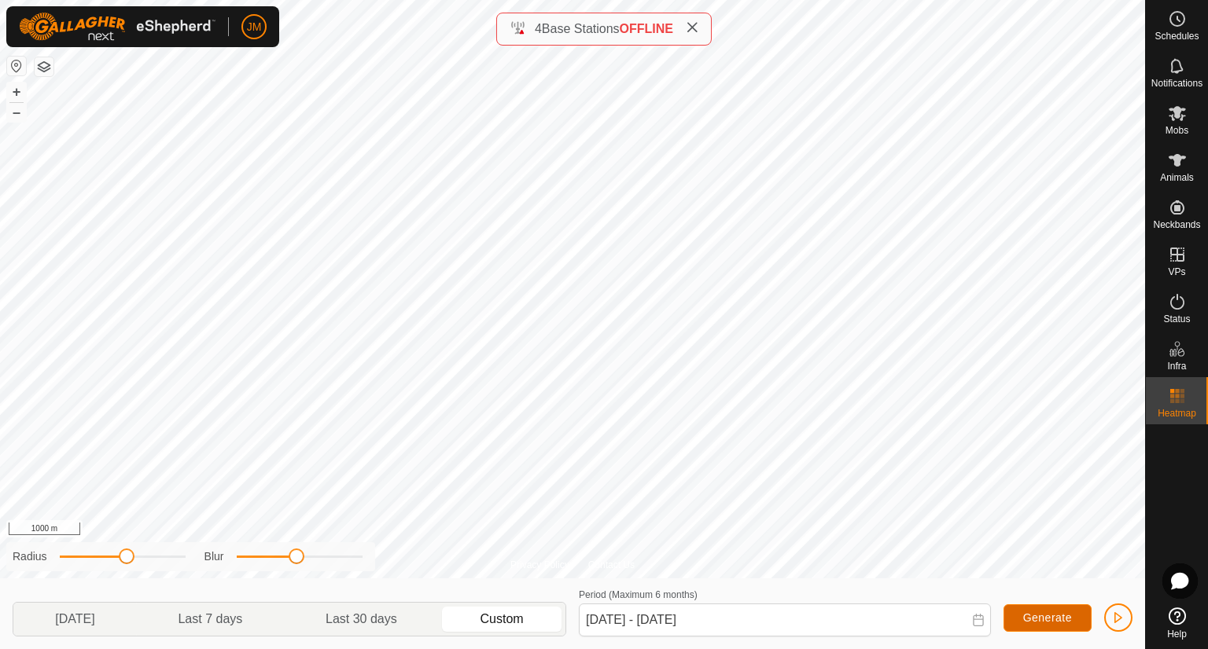
click at [1050, 617] on span "Generate" at bounding box center [1047, 618] width 49 height 13
click at [1052, 616] on span "Generate" at bounding box center [1047, 618] width 49 height 13
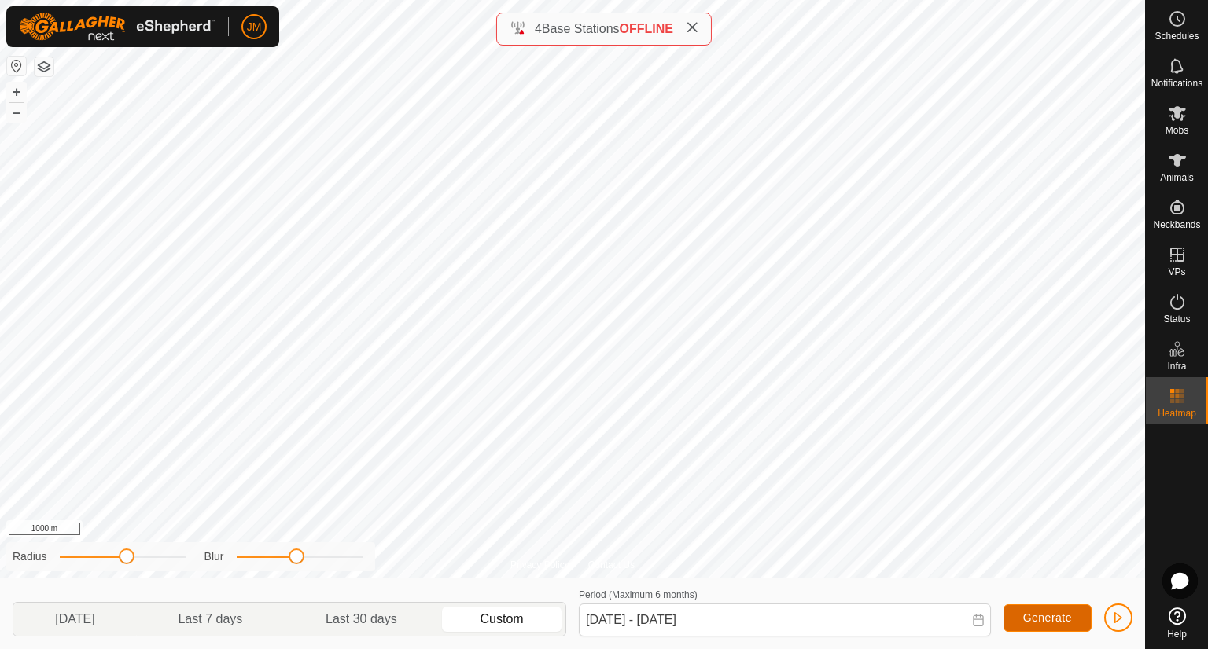
click at [1052, 616] on span "Generate" at bounding box center [1047, 618] width 49 height 13
drag, startPoint x: 1052, startPoint y: 616, endPoint x: 638, endPoint y: 621, distance: 413.5
click at [1053, 616] on span "Generate" at bounding box center [1047, 618] width 49 height 13
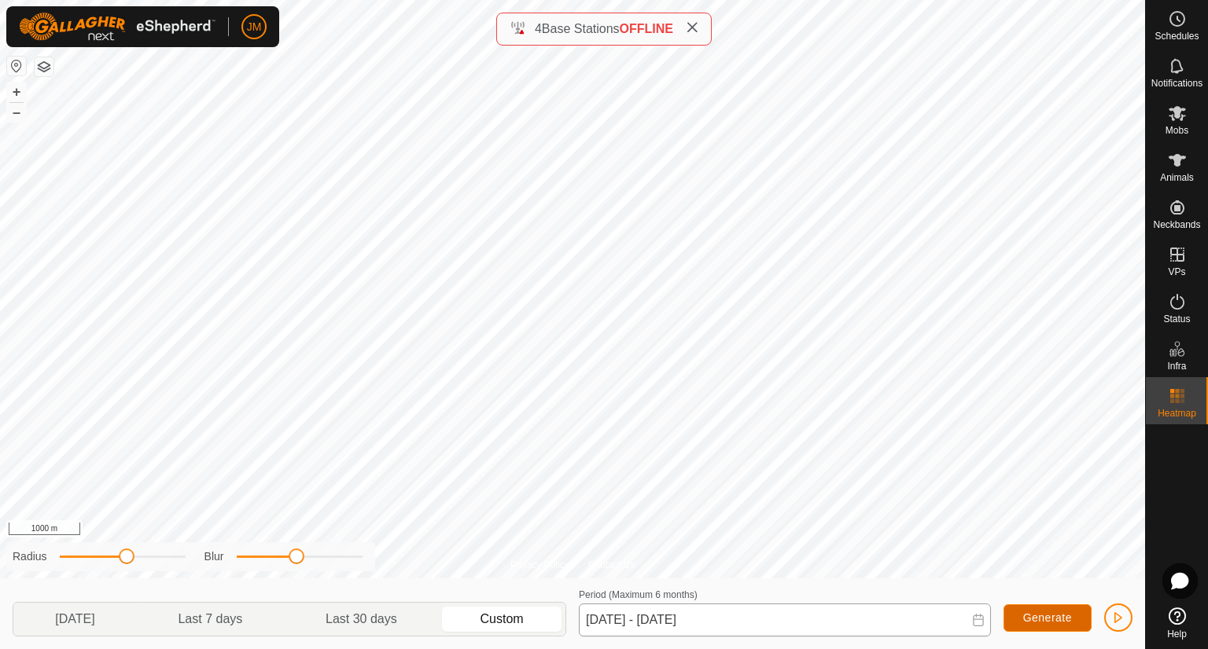
click at [1053, 616] on span "Generate" at bounding box center [1047, 618] width 49 height 13
